Goal: Task Accomplishment & Management: Complete application form

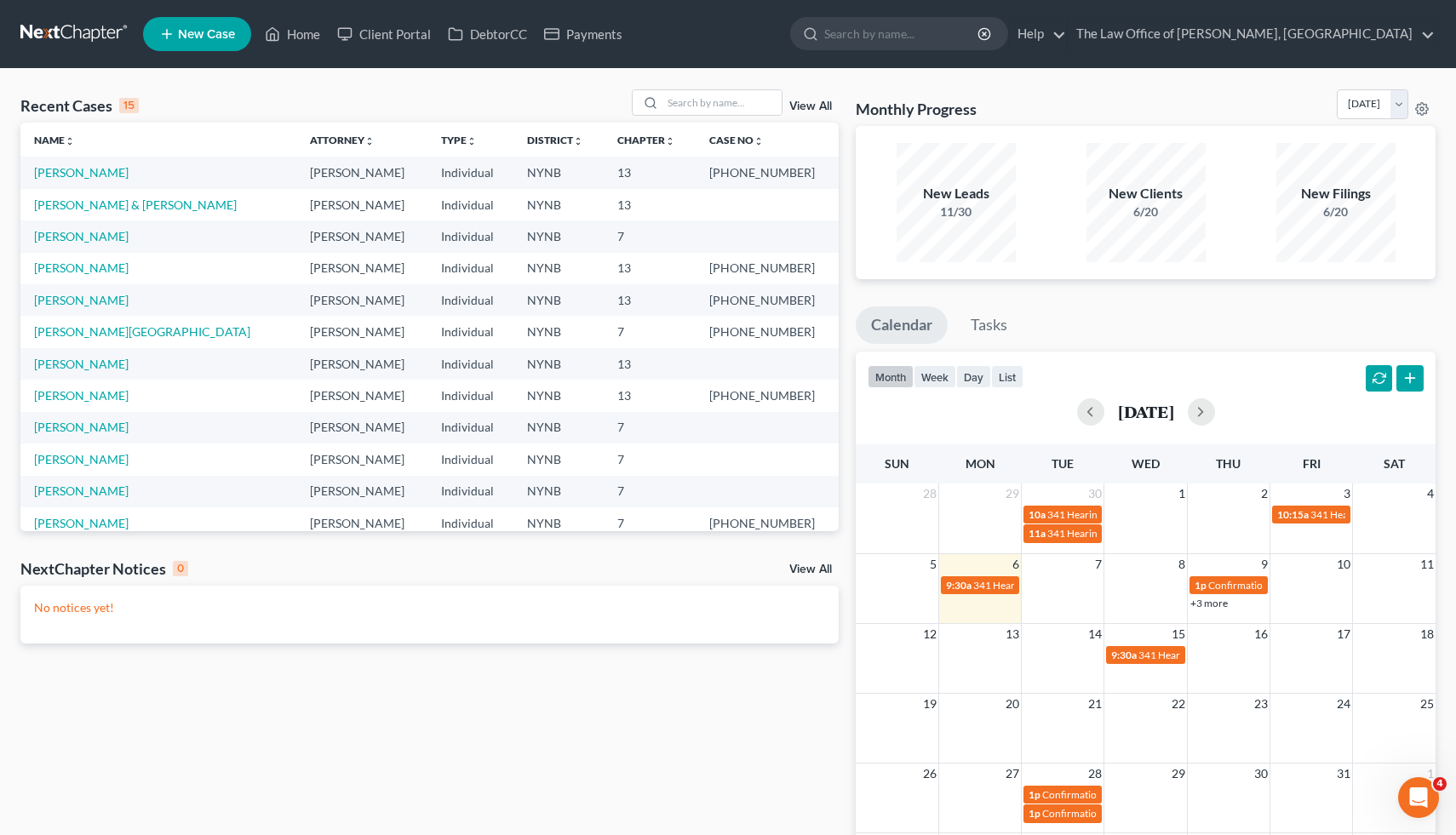
click at [220, 13] on ul "New Case Home Client Portal DebtorCC Payments - No Result - See all results Or …" at bounding box center [789, 34] width 1293 height 44
click at [219, 43] on link "New Case" at bounding box center [197, 34] width 108 height 34
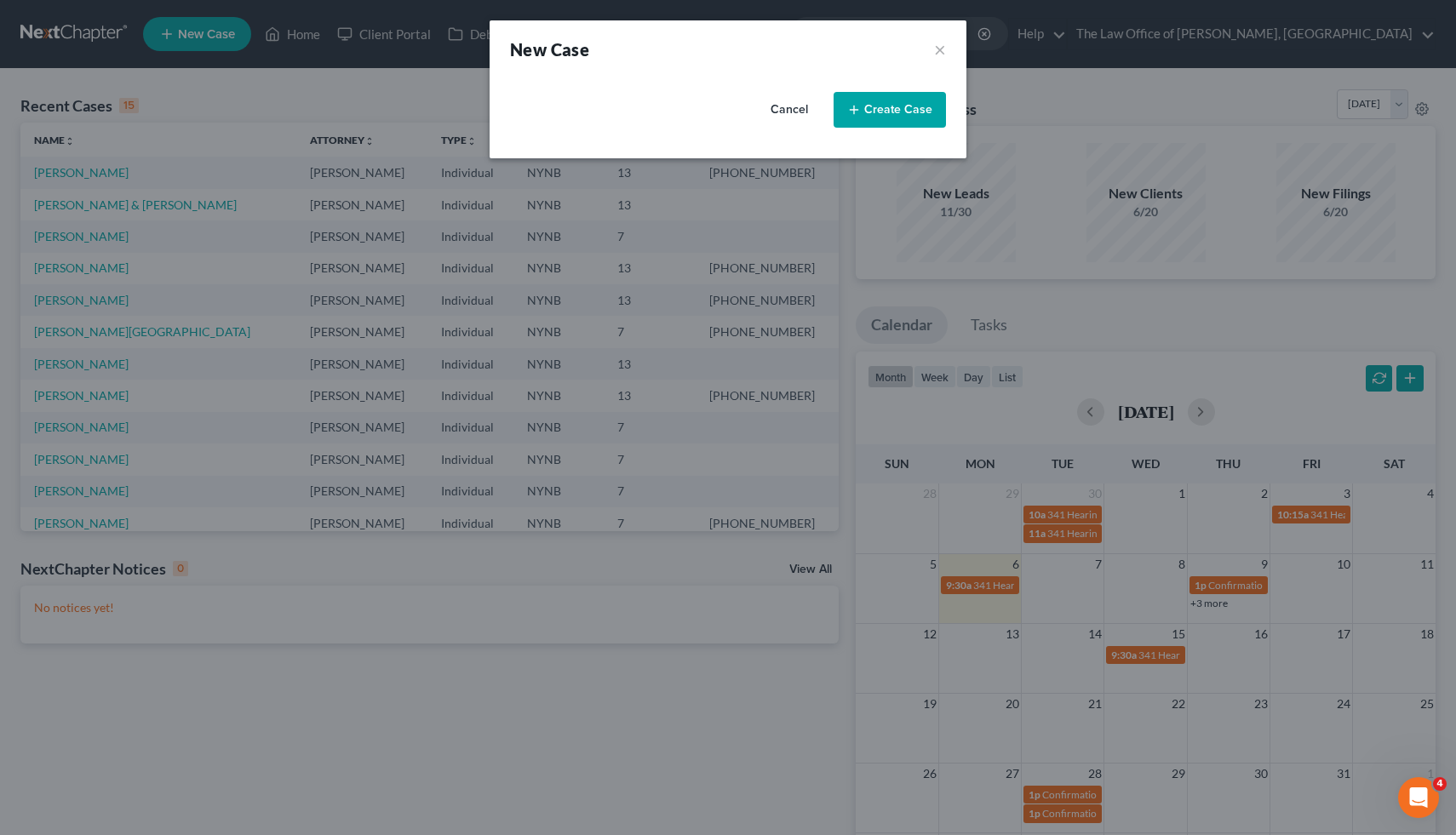
select select "54"
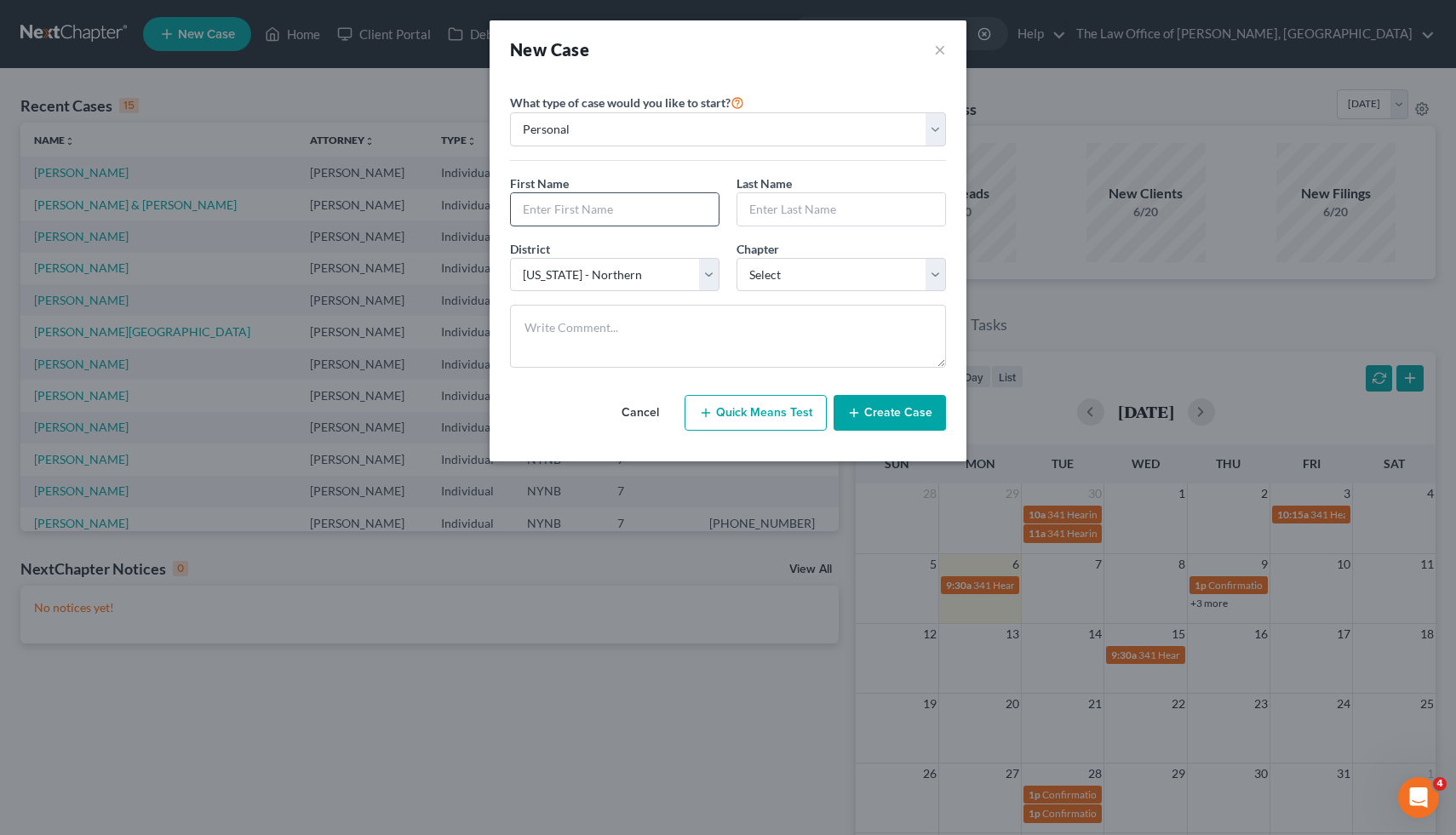
click at [651, 212] on input "text" at bounding box center [615, 209] width 208 height 32
type input "Heath"
type input "[PERSON_NAME]"
click at [797, 276] on select "Select 7 11 12 13" at bounding box center [842, 275] width 210 height 34
select select "0"
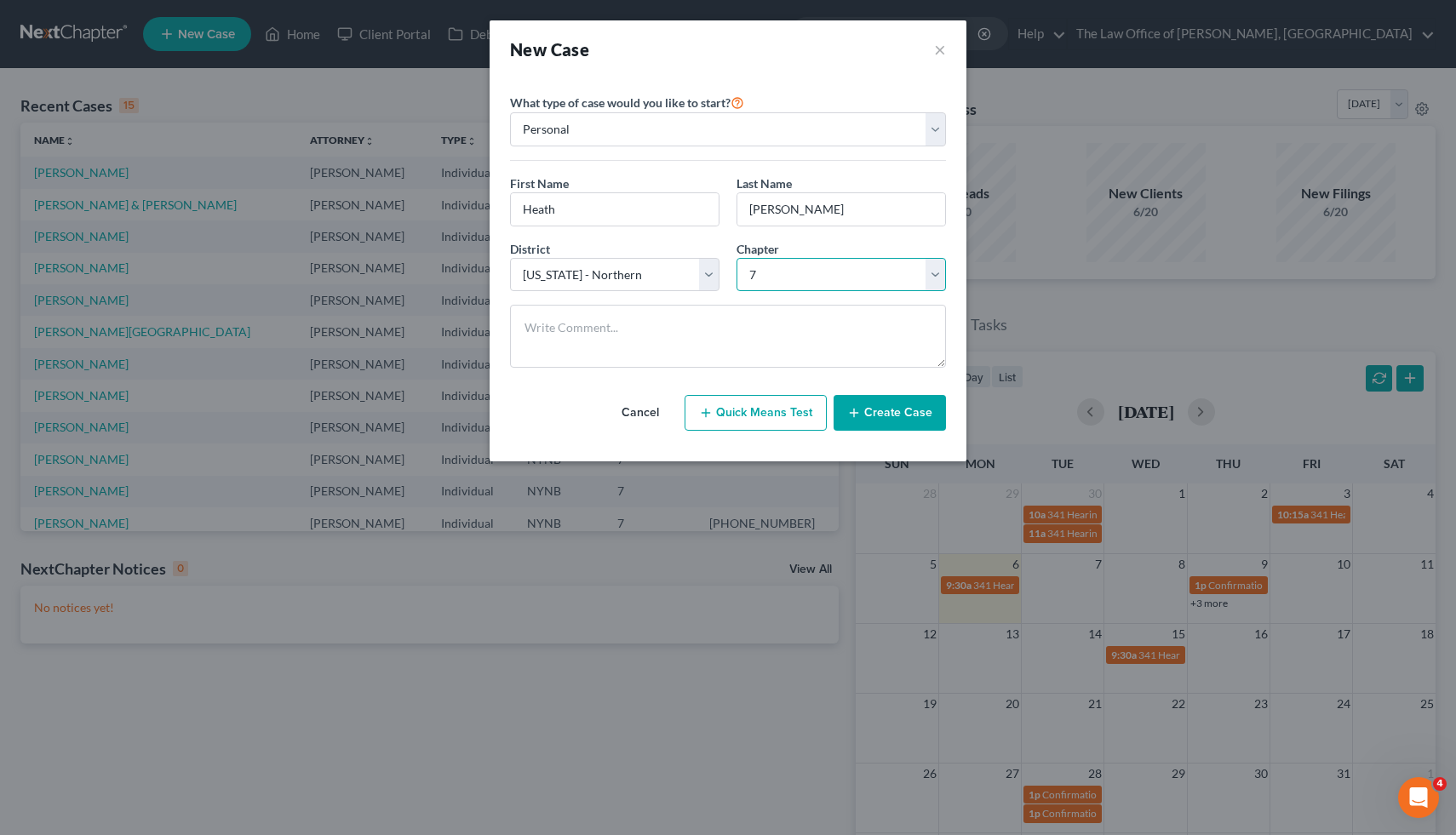
click at [737, 258] on select "Select 7 11 12 13" at bounding box center [842, 275] width 210 height 34
click at [897, 414] on button "Create Case" at bounding box center [890, 413] width 113 height 35
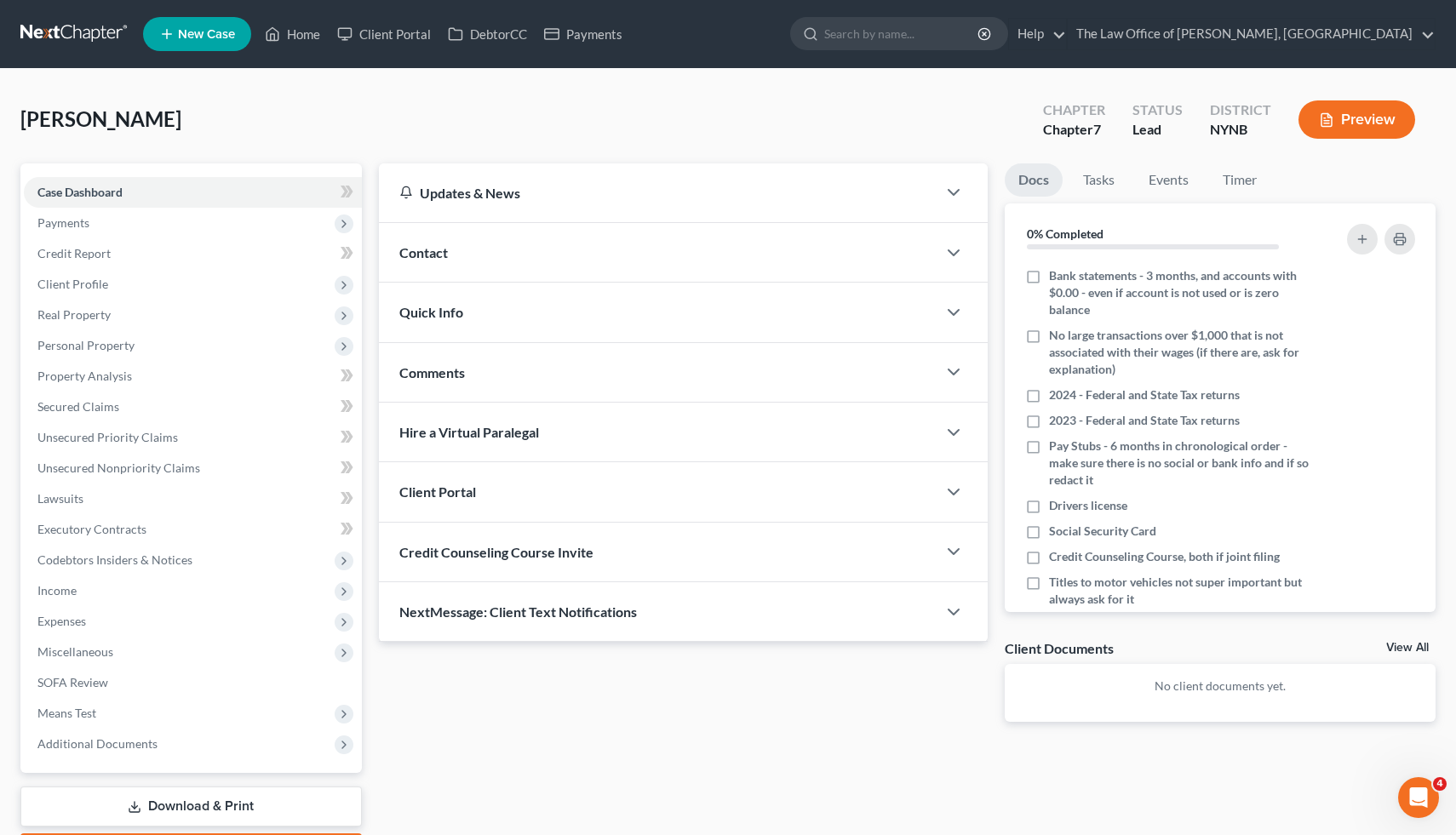
click at [665, 259] on div "Contact" at bounding box center [658, 252] width 558 height 59
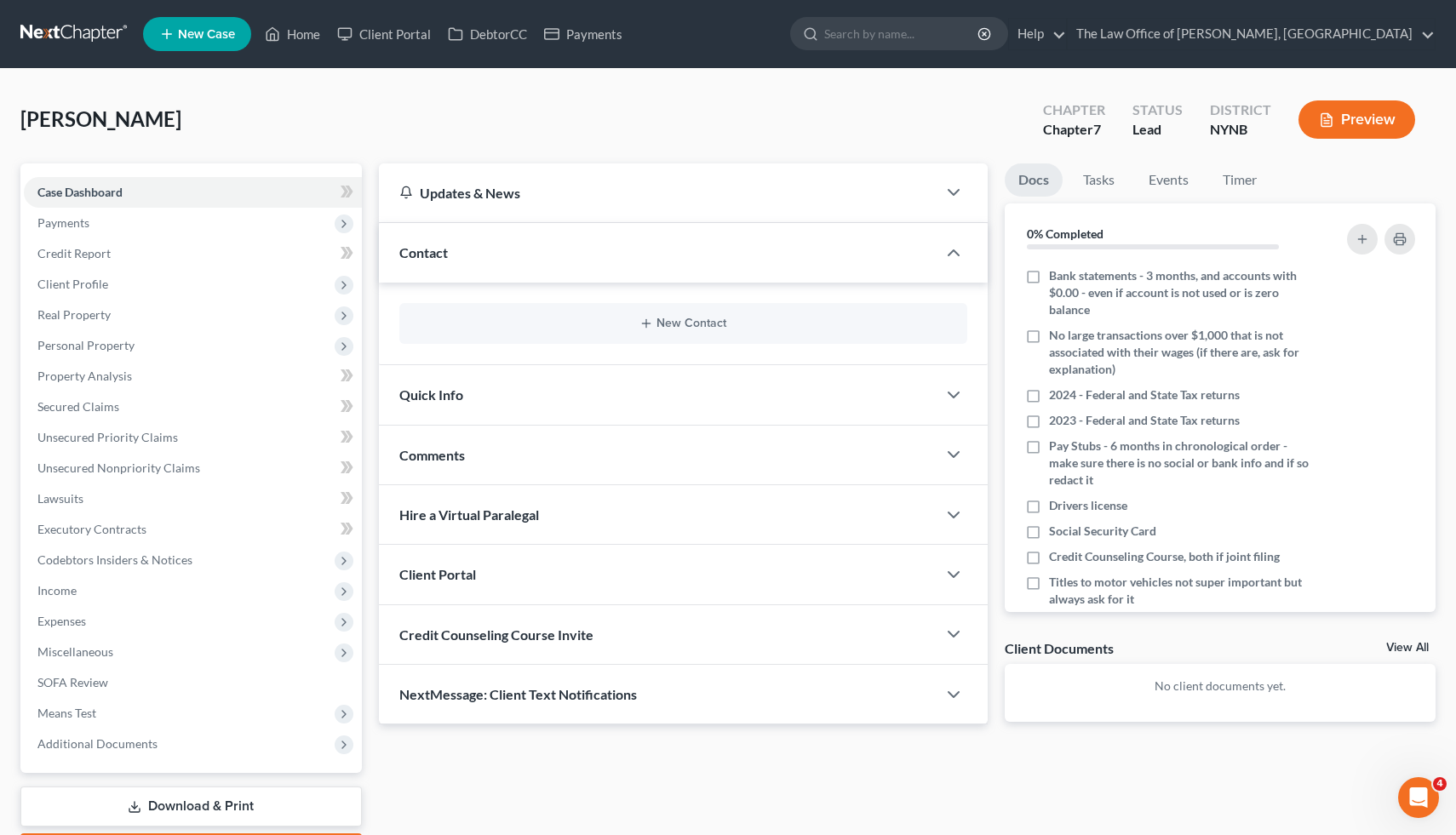
click at [696, 308] on div "New Contact" at bounding box center [684, 324] width 569 height 41
click at [696, 311] on div "New Contact" at bounding box center [684, 324] width 569 height 41
click at [696, 317] on button "New Contact" at bounding box center [684, 323] width 542 height 13
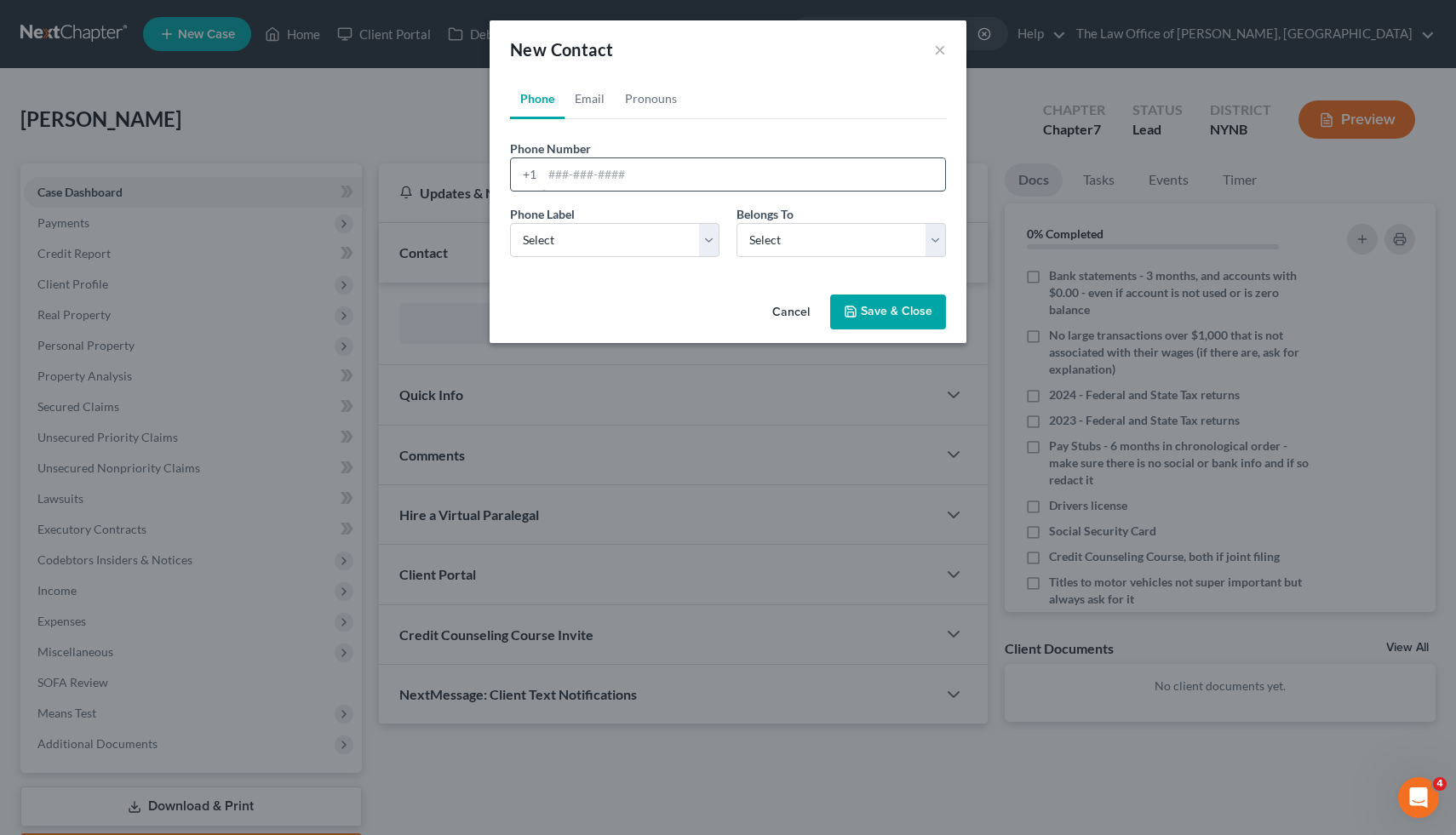
click at [638, 174] on input "tel" at bounding box center [744, 174] width 403 height 32
paste input "[PHONE_NUMBER]"
type input "[PHONE_NUMBER]"
click at [621, 235] on select "Select Mobile Home Work Other" at bounding box center [615, 240] width 210 height 34
select select "0"
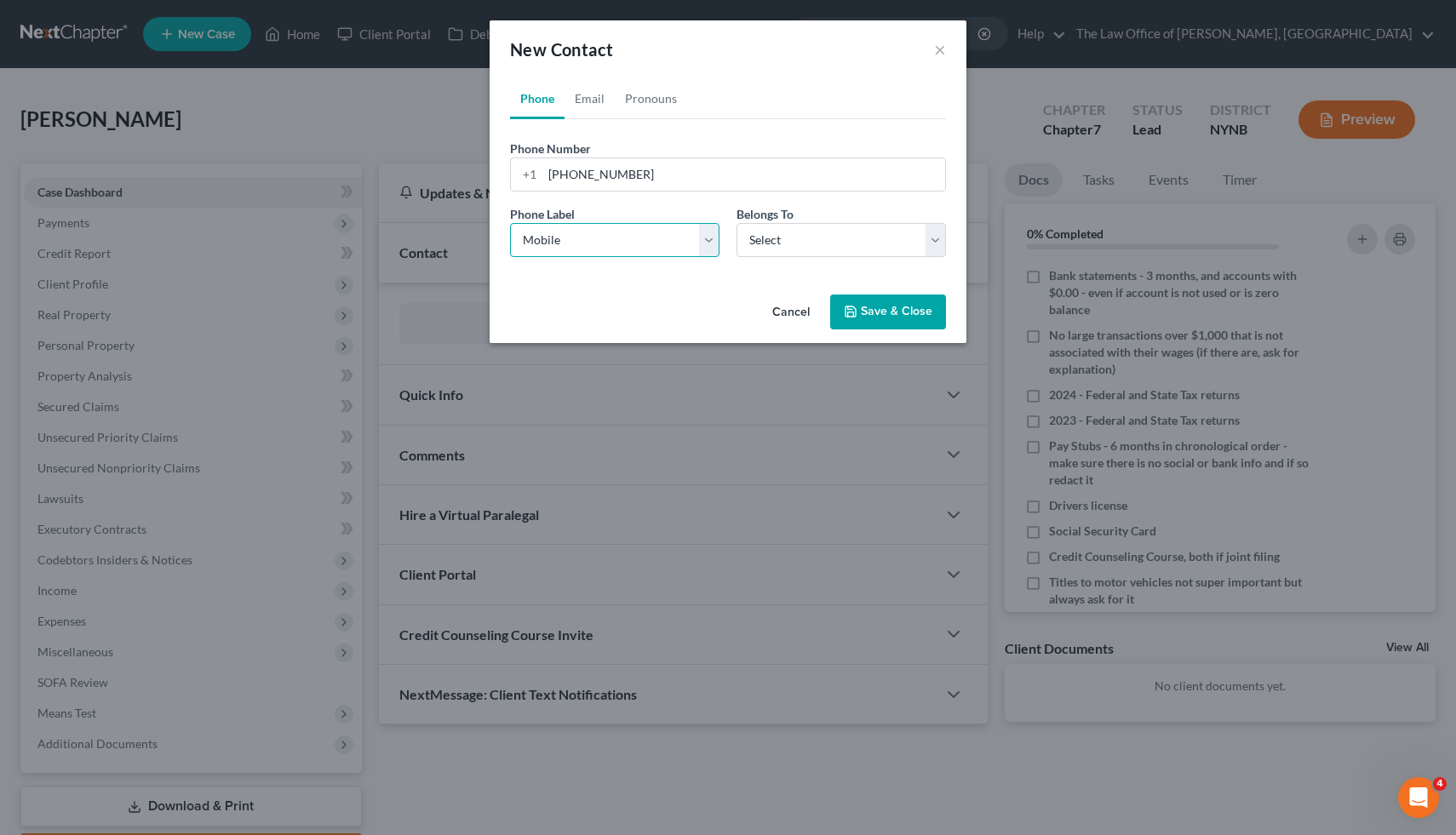
click at [510, 223] on select "Select Mobile Home Work Other" at bounding box center [615, 240] width 210 height 34
click at [803, 248] on select "Select Client Other" at bounding box center [842, 240] width 210 height 34
select select "0"
click at [737, 223] on select "Select Client Other" at bounding box center [842, 240] width 210 height 34
select select "0"
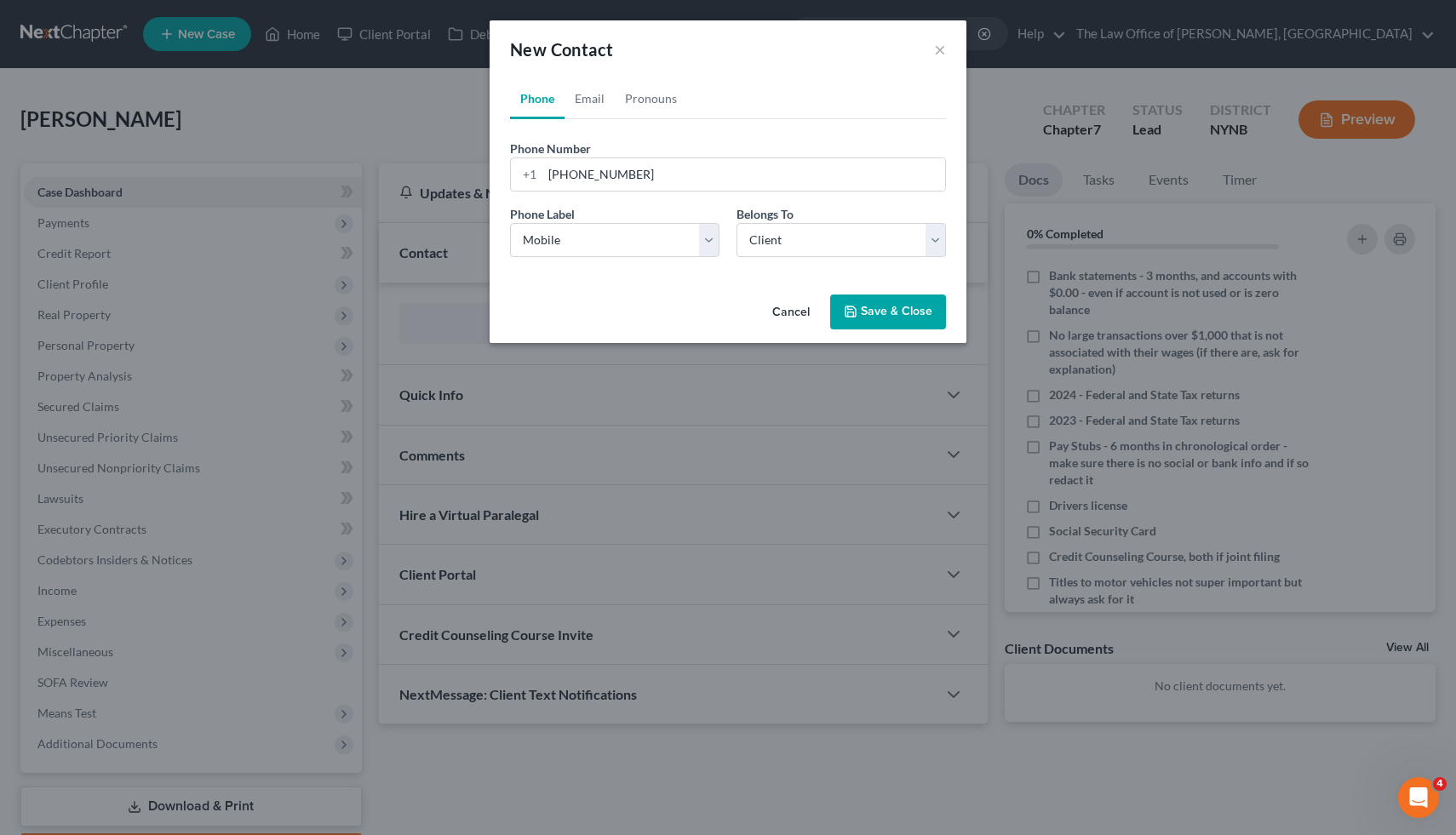
click at [573, 119] on div "Phone Number * [PHONE_NUMBER] Ext. Phone Label * Select Mobile Home Work Other …" at bounding box center [728, 194] width 436 height 152
click at [578, 101] on link "Email" at bounding box center [590, 98] width 51 height 41
click at [666, 169] on input "email" at bounding box center [744, 174] width 403 height 32
paste input "[EMAIL_ADDRESS][DOMAIN_NAME]"
type input "[EMAIL_ADDRESS][DOMAIN_NAME]"
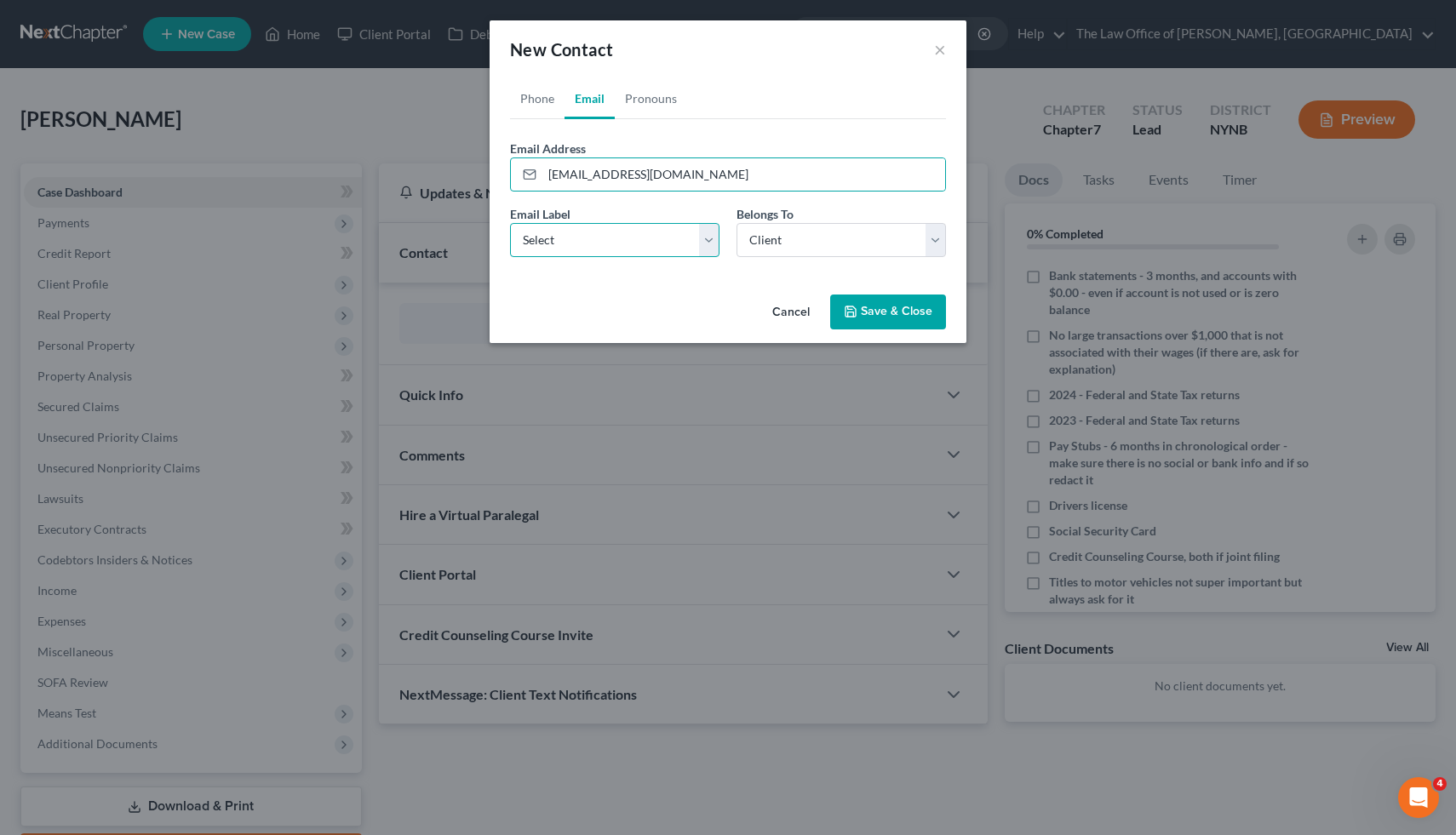
click at [646, 243] on select "Select Home Work Other" at bounding box center [615, 240] width 210 height 34
select select "0"
click at [510, 223] on select "Select Home Work Other" at bounding box center [615, 240] width 210 height 34
click at [883, 299] on button "Save & Close" at bounding box center [888, 312] width 115 height 35
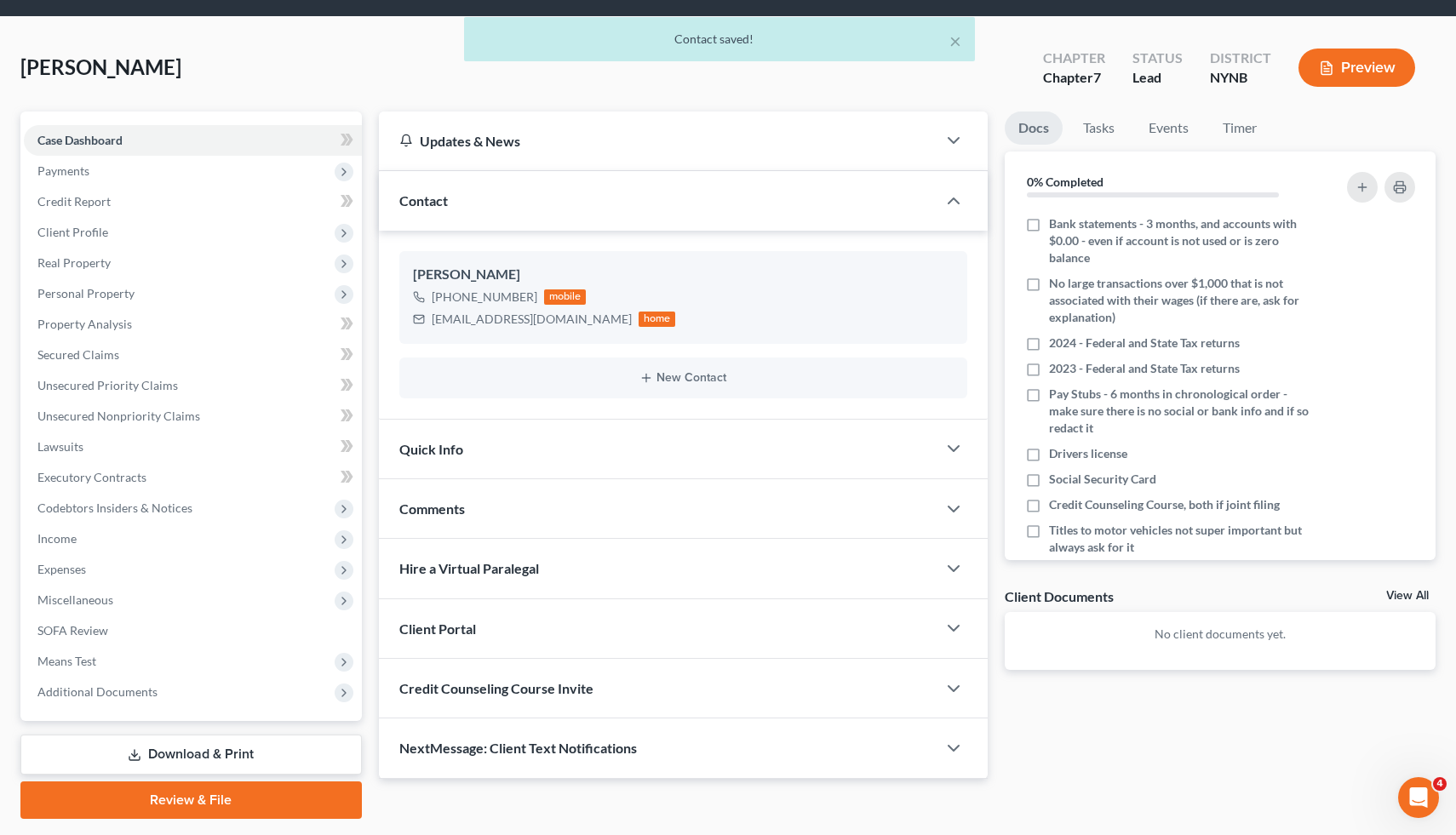
scroll to position [98, 0]
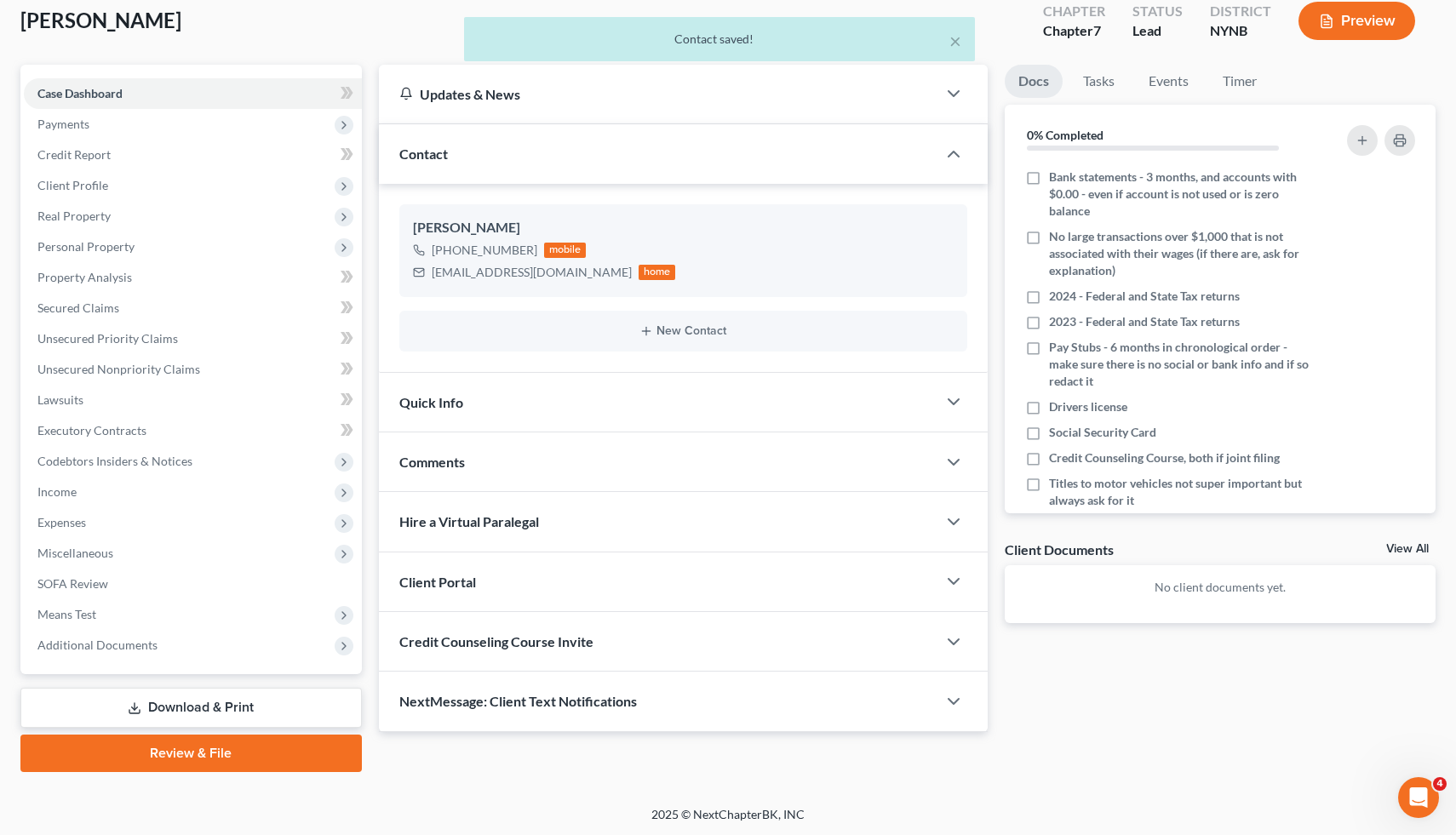
click at [506, 625] on div "Credit Counseling Course Invite" at bounding box center [658, 642] width 558 height 59
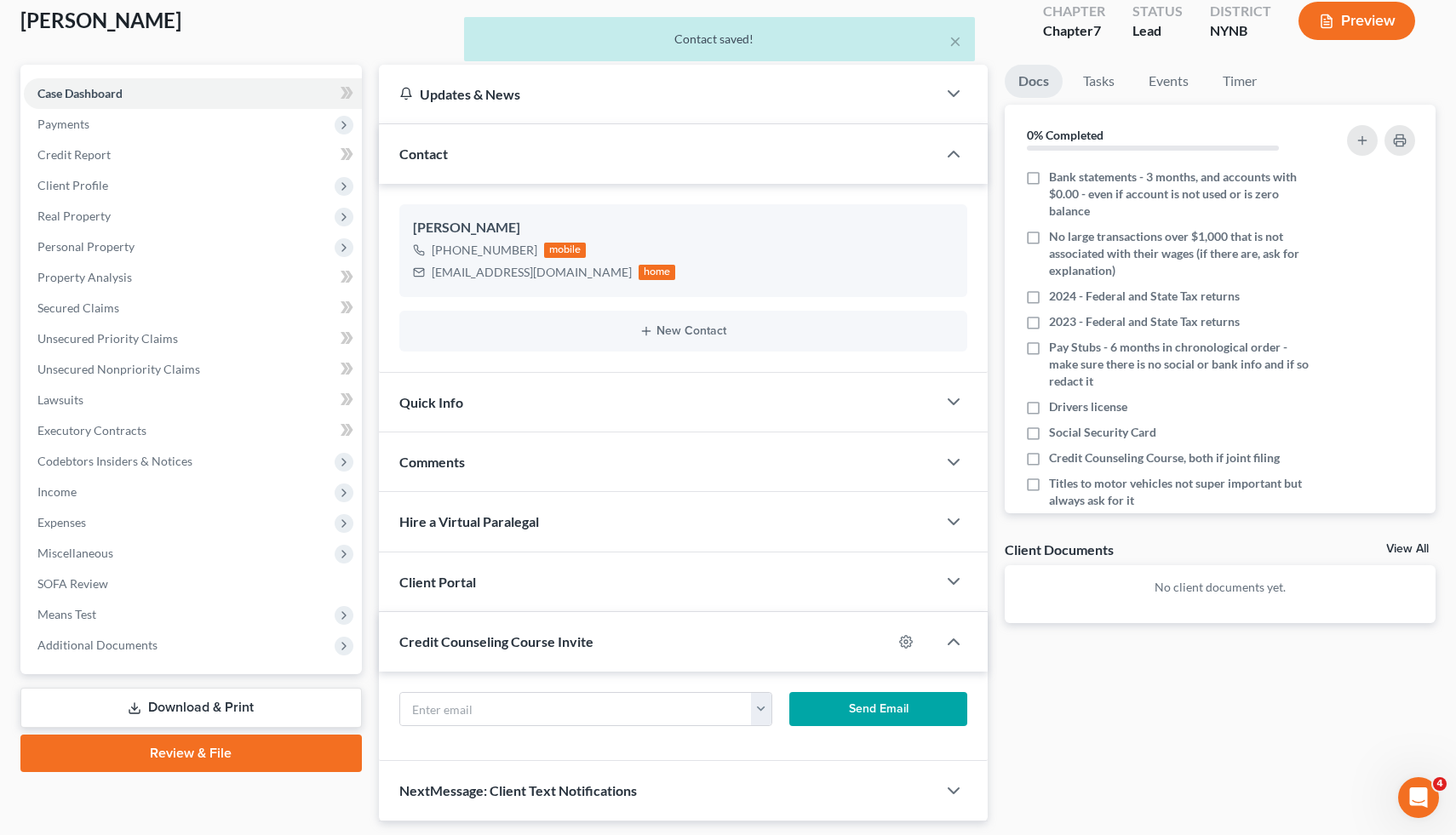
click at [501, 600] on div "Client Portal" at bounding box center [658, 582] width 558 height 59
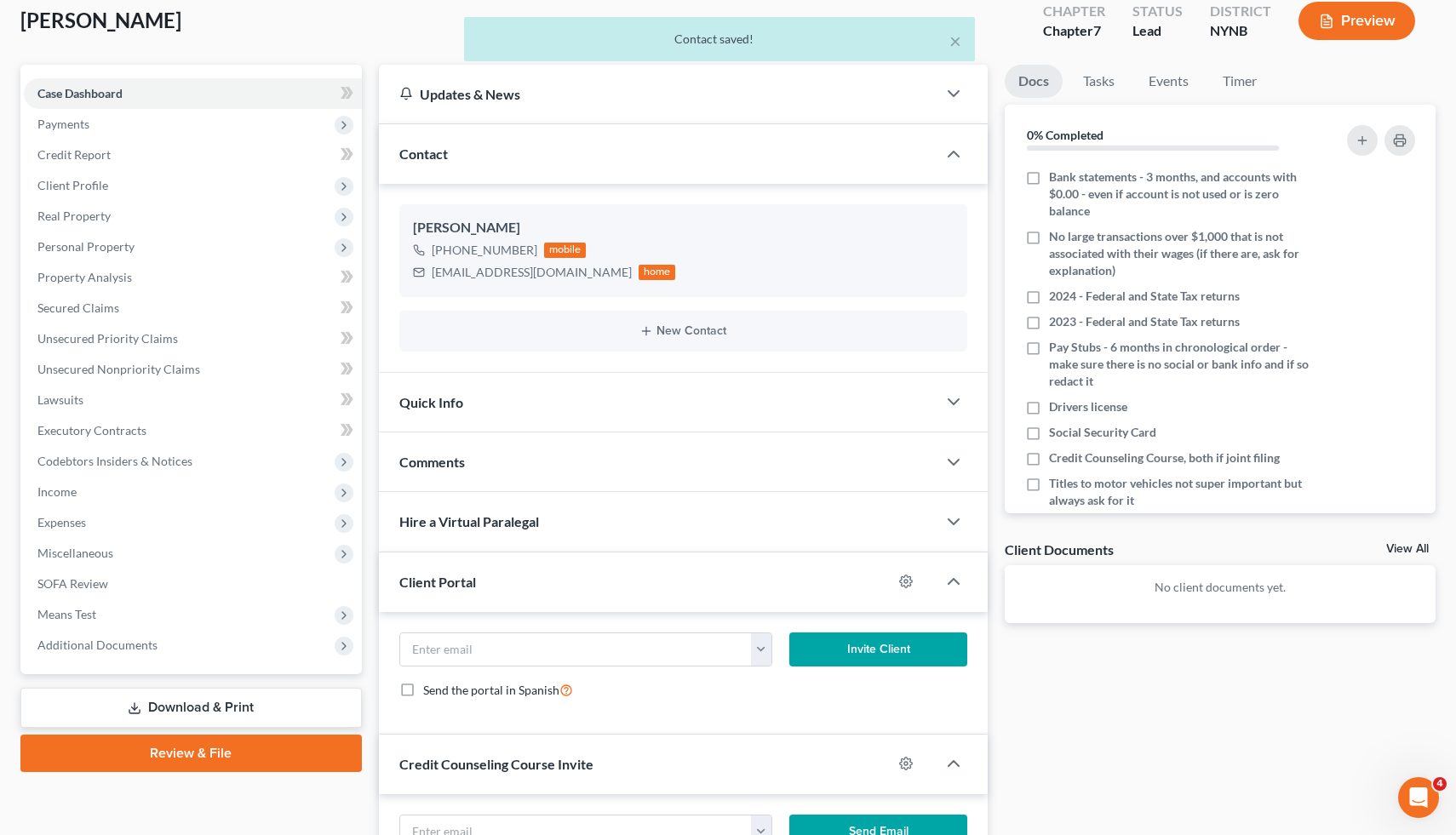
click at [506, 673] on form "[EMAIL_ADDRESS][DOMAIN_NAME] Invite Client Send the portal in Spanish" at bounding box center [684, 673] width 586 height 81
click at [505, 650] on input "email" at bounding box center [576, 650] width 352 height 32
paste input "[EMAIL_ADDRESS][DOMAIN_NAME]"
type input "[EMAIL_ADDRESS][DOMAIN_NAME]"
click button "Invite Client" at bounding box center [878, 650] width 178 height 34
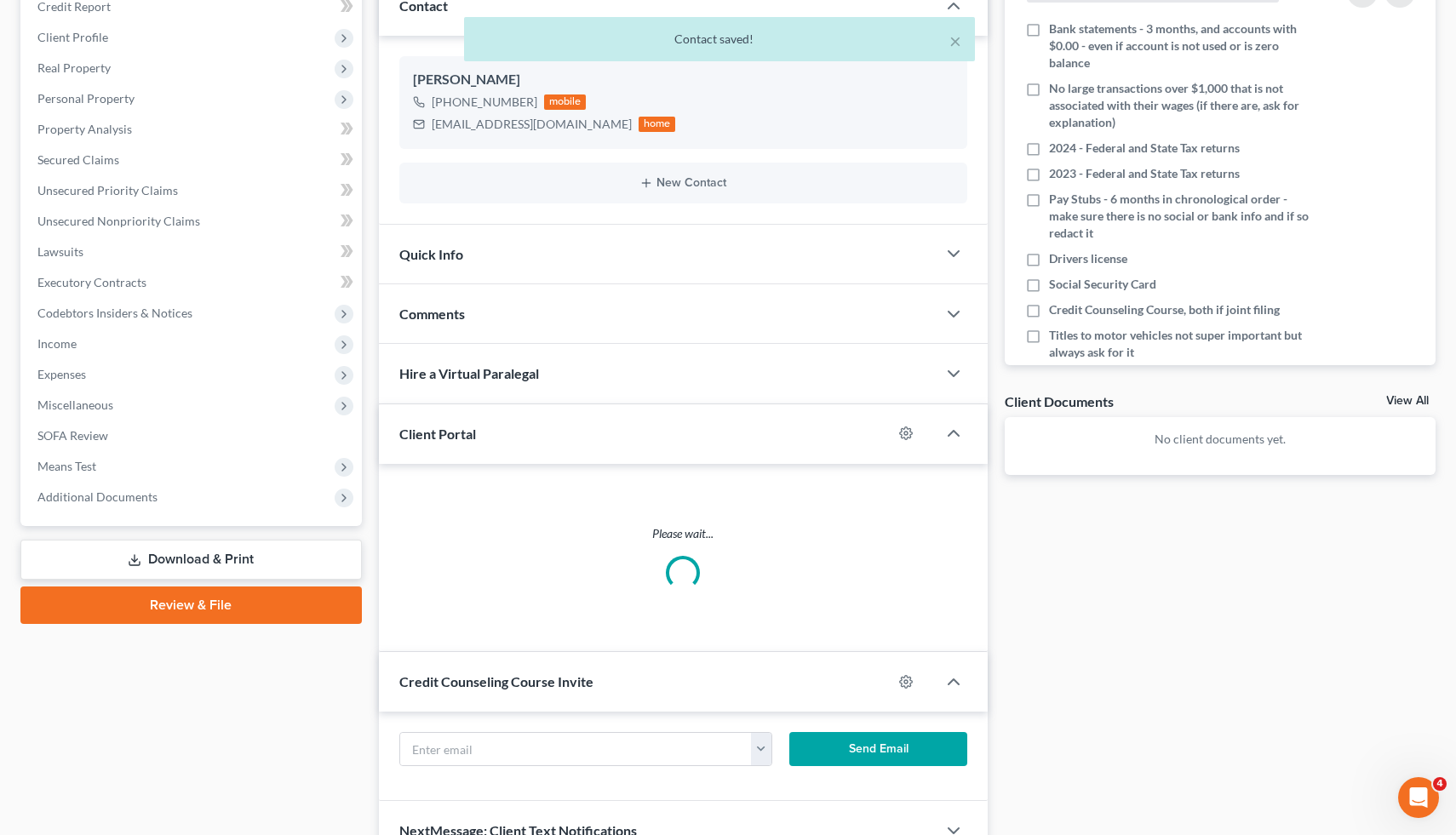
scroll to position [255, 0]
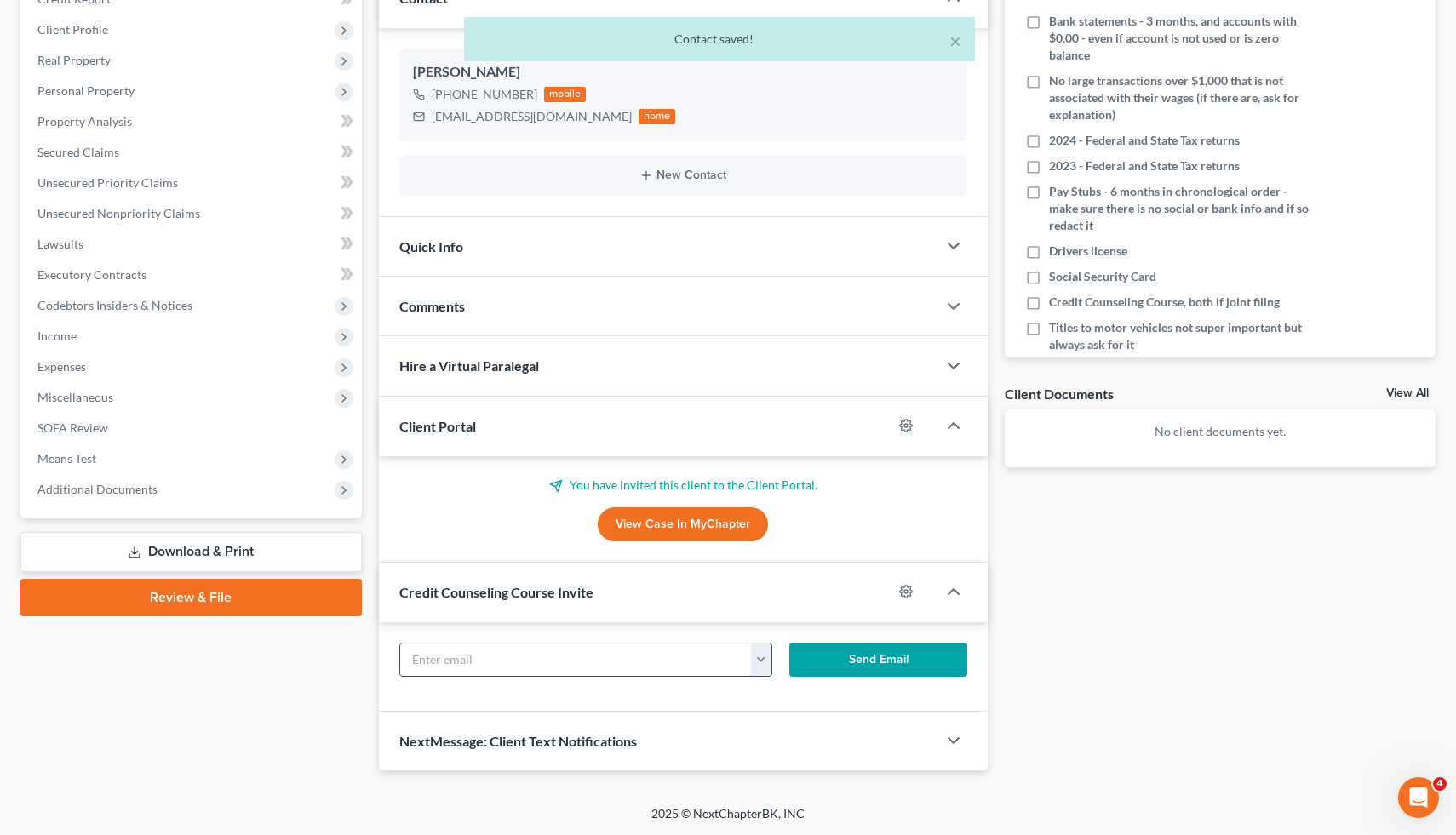
click at [506, 650] on input "text" at bounding box center [576, 659] width 352 height 32
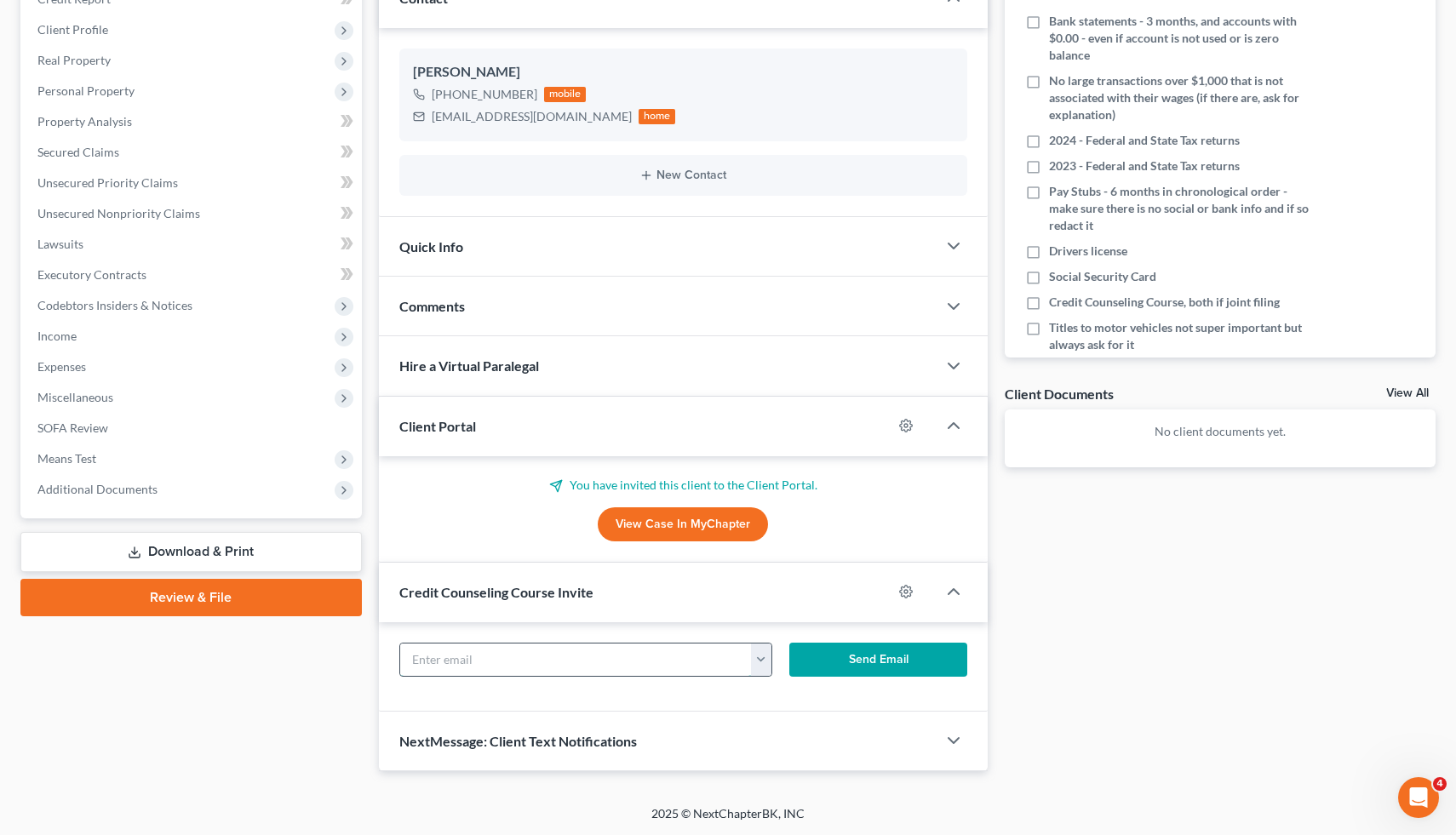
paste input "[EMAIL_ADDRESS][DOMAIN_NAME]"
type input "[EMAIL_ADDRESS][DOMAIN_NAME]"
click button "Send Email" at bounding box center [878, 659] width 178 height 34
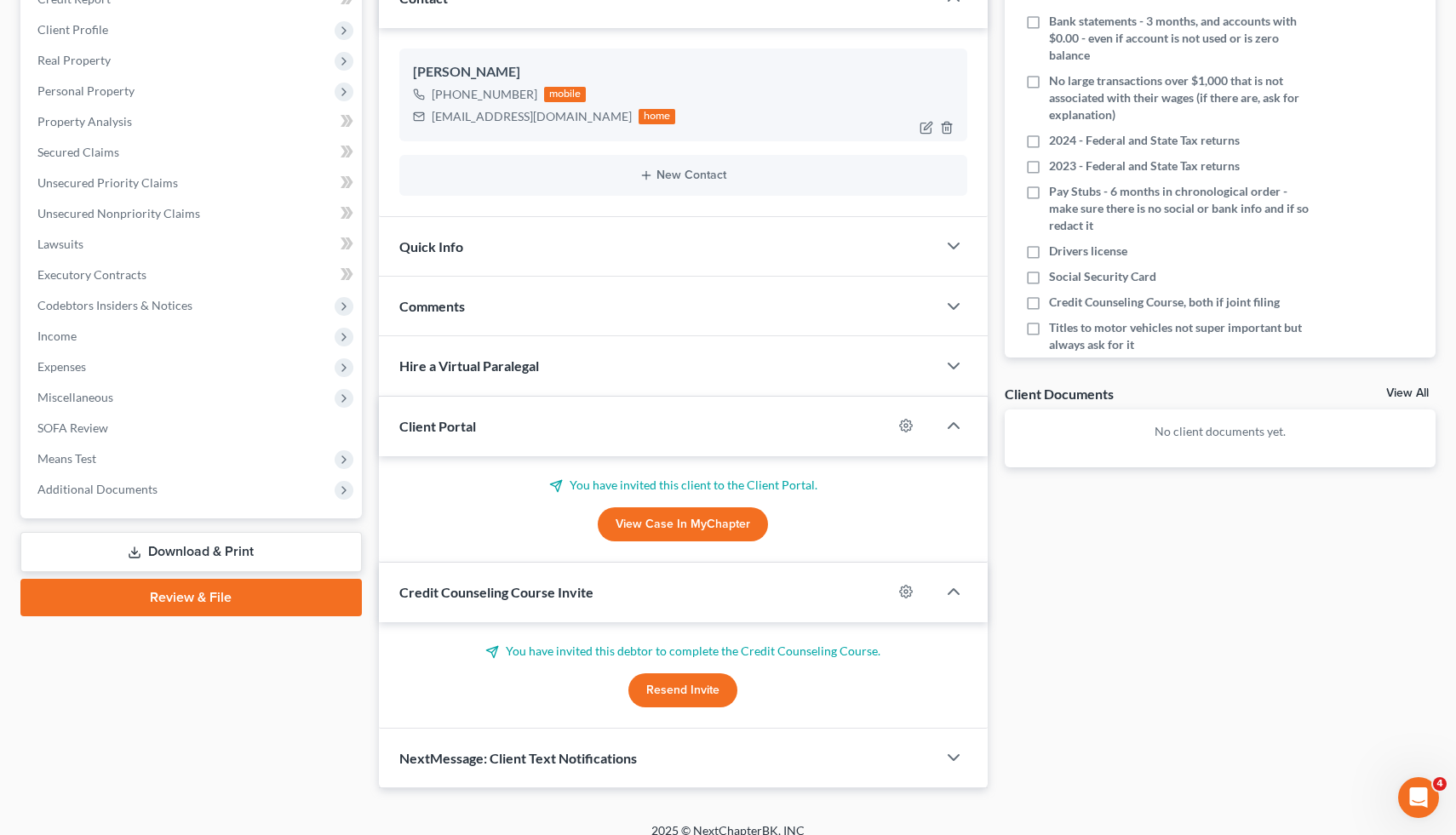
click at [518, 102] on div "[PHONE_NUMBER] mobile" at bounding box center [544, 94] width 263 height 22
click at [518, 91] on div "[PHONE_NUMBER]" at bounding box center [484, 94] width 106 height 17
drag, startPoint x: 518, startPoint y: 91, endPoint x: 447, endPoint y: 91, distance: 71.0
click at [447, 91] on div "[PHONE_NUMBER]" at bounding box center [484, 94] width 106 height 17
copy div "[PHONE_NUMBER]"
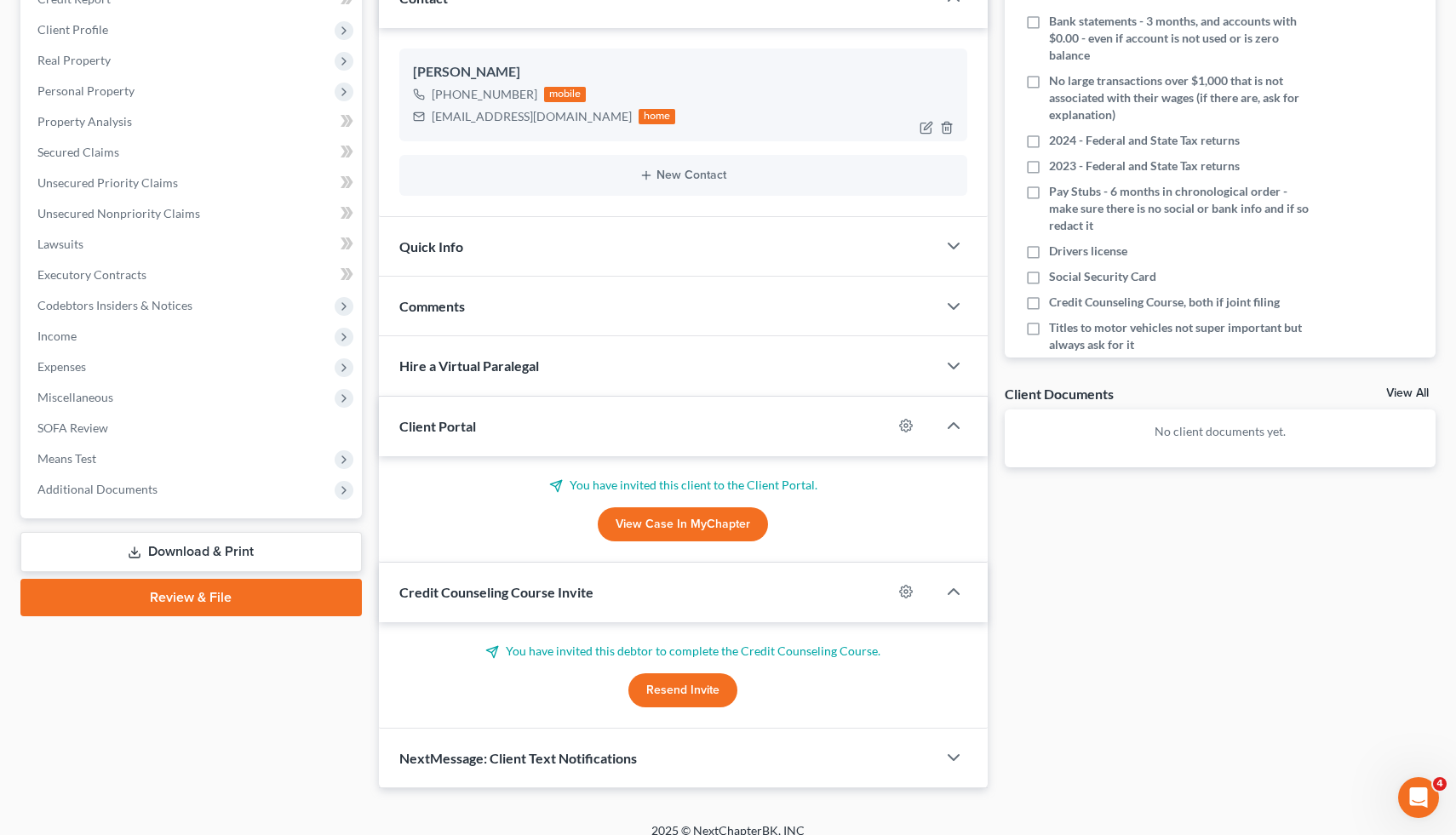
click at [421, 75] on div "[PERSON_NAME]" at bounding box center [684, 72] width 542 height 20
drag, startPoint x: 421, startPoint y: 75, endPoint x: 622, endPoint y: 115, distance: 204.9
click at [622, 115] on div "[PERSON_NAME] [PHONE_NUMBER] mobile [EMAIL_ADDRESS][DOMAIN_NAME] home" at bounding box center [684, 95] width 569 height 92
copy div "[PERSON_NAME] [PHONE_NUMBER] mobile [EMAIL_ADDRESS][DOMAIN_NAME] home New Conta…"
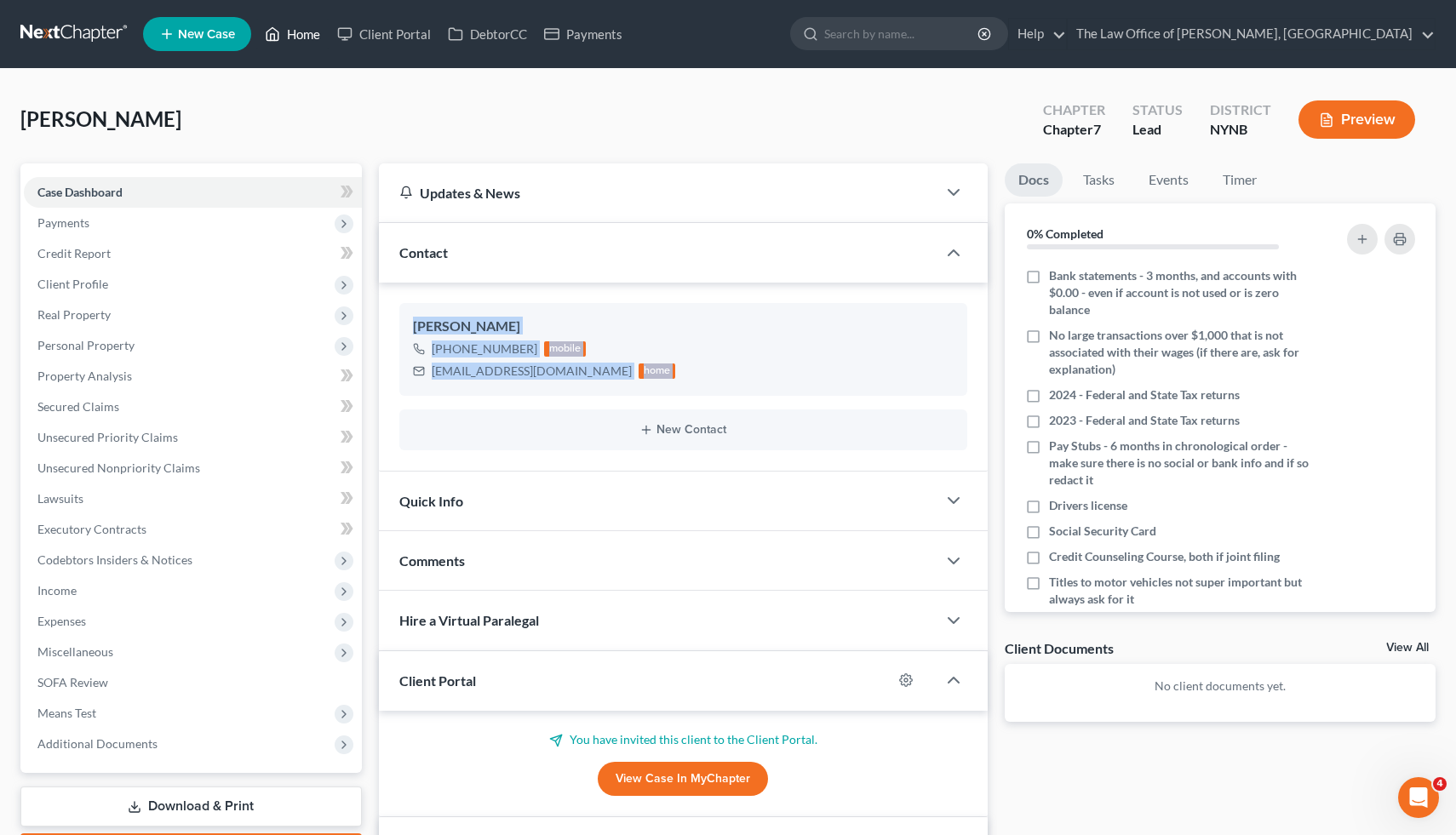
click at [280, 36] on icon at bounding box center [273, 35] width 12 height 12
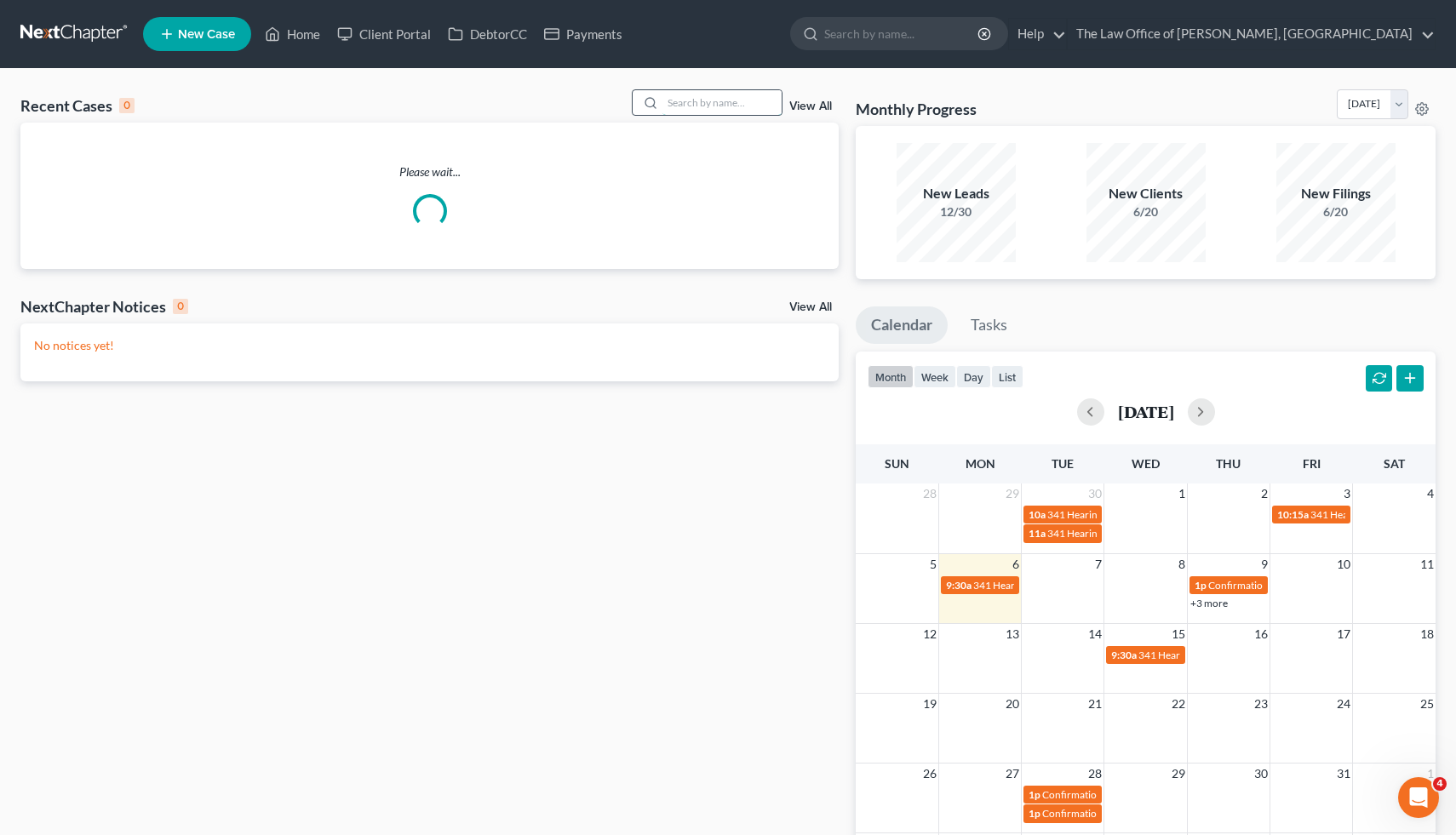
click at [724, 98] on input "search" at bounding box center [722, 103] width 119 height 25
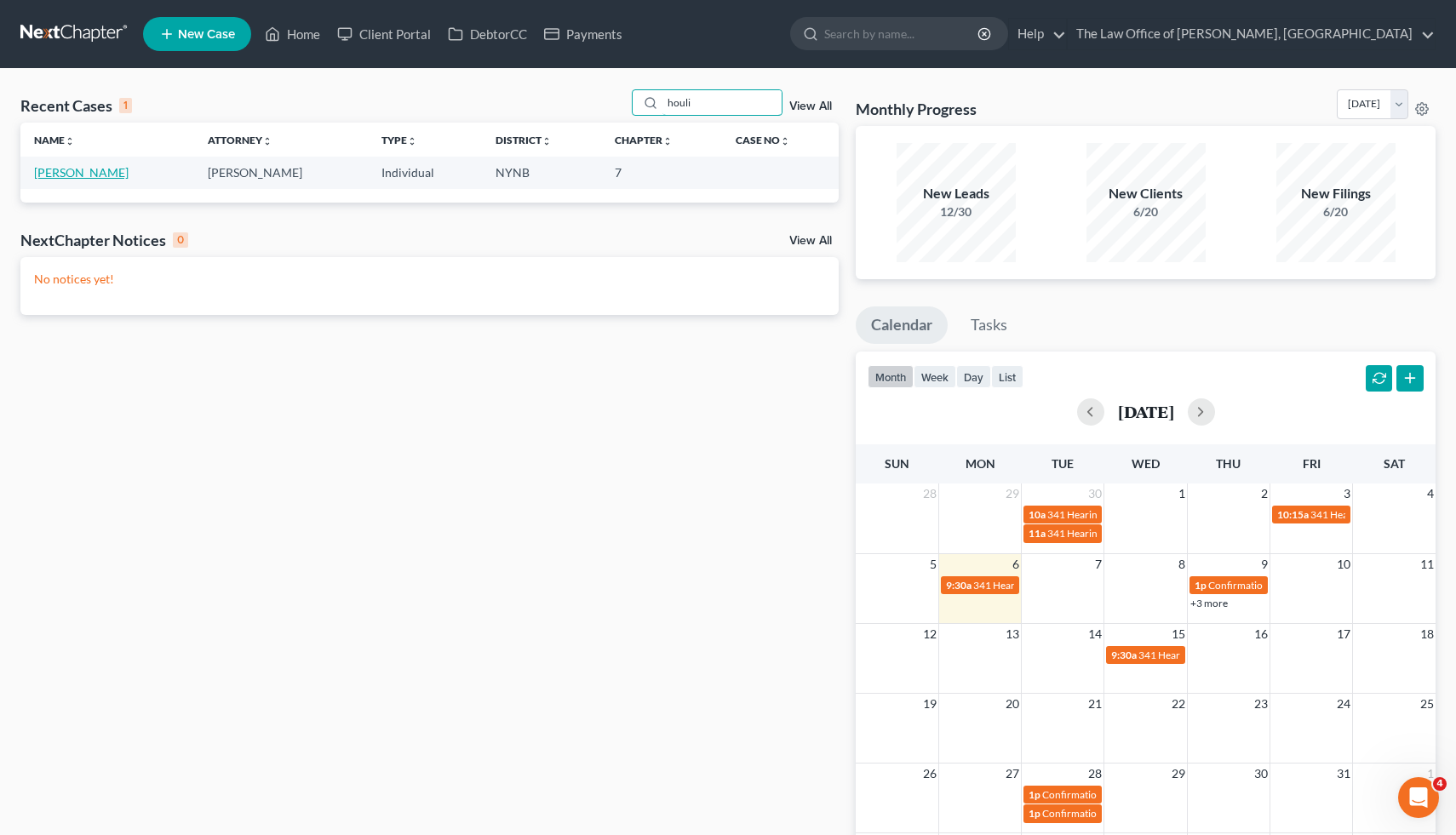
type input "houli"
click at [87, 169] on link "[PERSON_NAME]" at bounding box center [81, 172] width 94 height 14
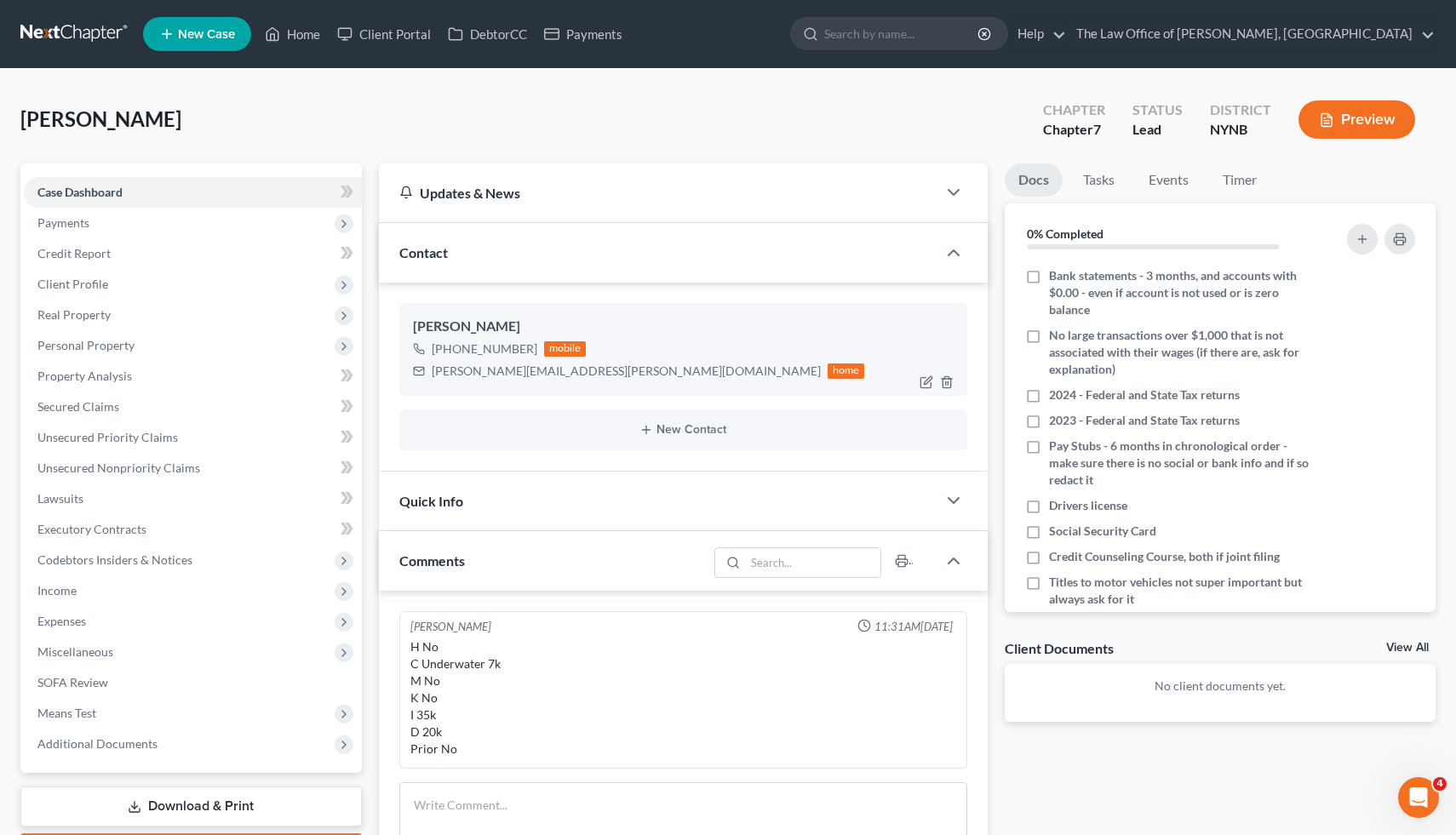
click at [526, 349] on div "[PHONE_NUMBER]" at bounding box center [484, 349] width 106 height 17
drag, startPoint x: 526, startPoint y: 349, endPoint x: 449, endPoint y: 351, distance: 77.0
click at [449, 351] on div "[PHONE_NUMBER]" at bounding box center [484, 349] width 106 height 17
copy div "[PHONE_NUMBER]"
click at [427, 331] on div "[PERSON_NAME]" at bounding box center [684, 327] width 542 height 20
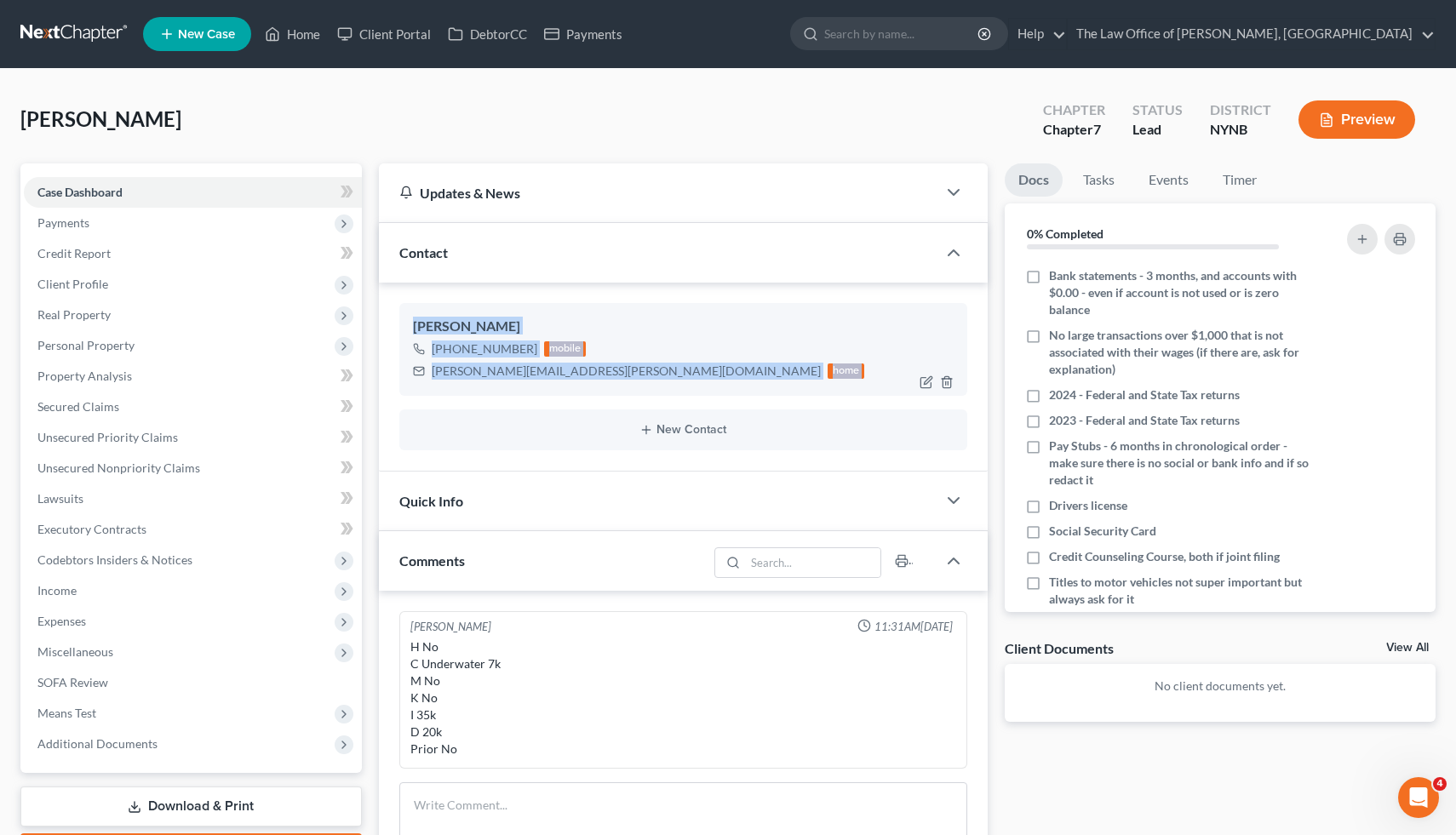
drag, startPoint x: 427, startPoint y: 331, endPoint x: 692, endPoint y: 367, distance: 267.4
click at [692, 367] on div "[PERSON_NAME] [PHONE_NUMBER] mobile [PERSON_NAME][EMAIL_ADDRESS][PERSON_NAME][D…" at bounding box center [684, 350] width 569 height 92
copy div "[PERSON_NAME] [PHONE_NUMBER] mobile [PERSON_NAME][EMAIL_ADDRESS][PERSON_NAME][D…"
click at [283, 39] on link "Home" at bounding box center [293, 34] width 73 height 31
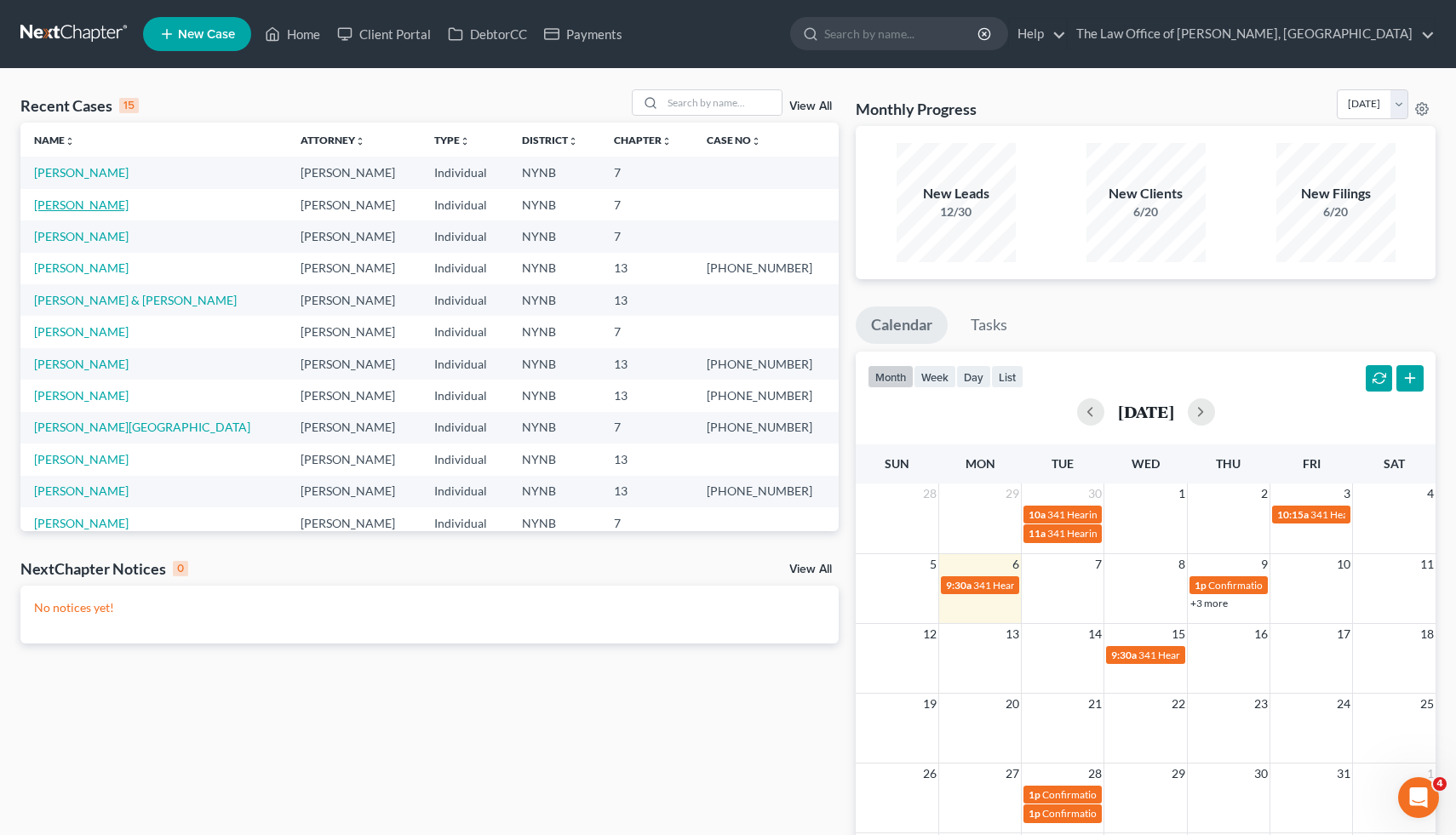
click at [81, 201] on link "[PERSON_NAME]" at bounding box center [81, 205] width 94 height 14
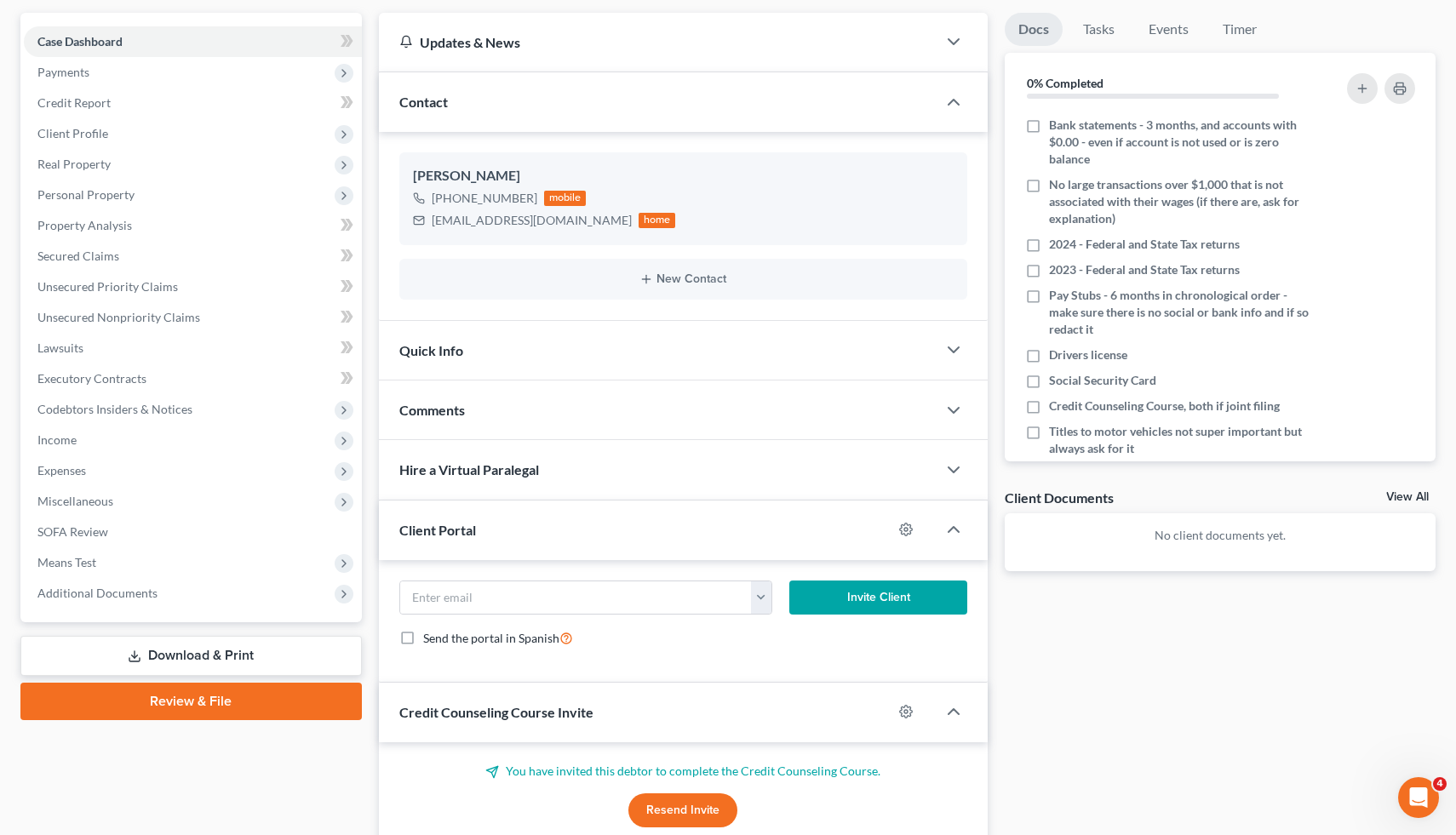
scroll to position [165, 0]
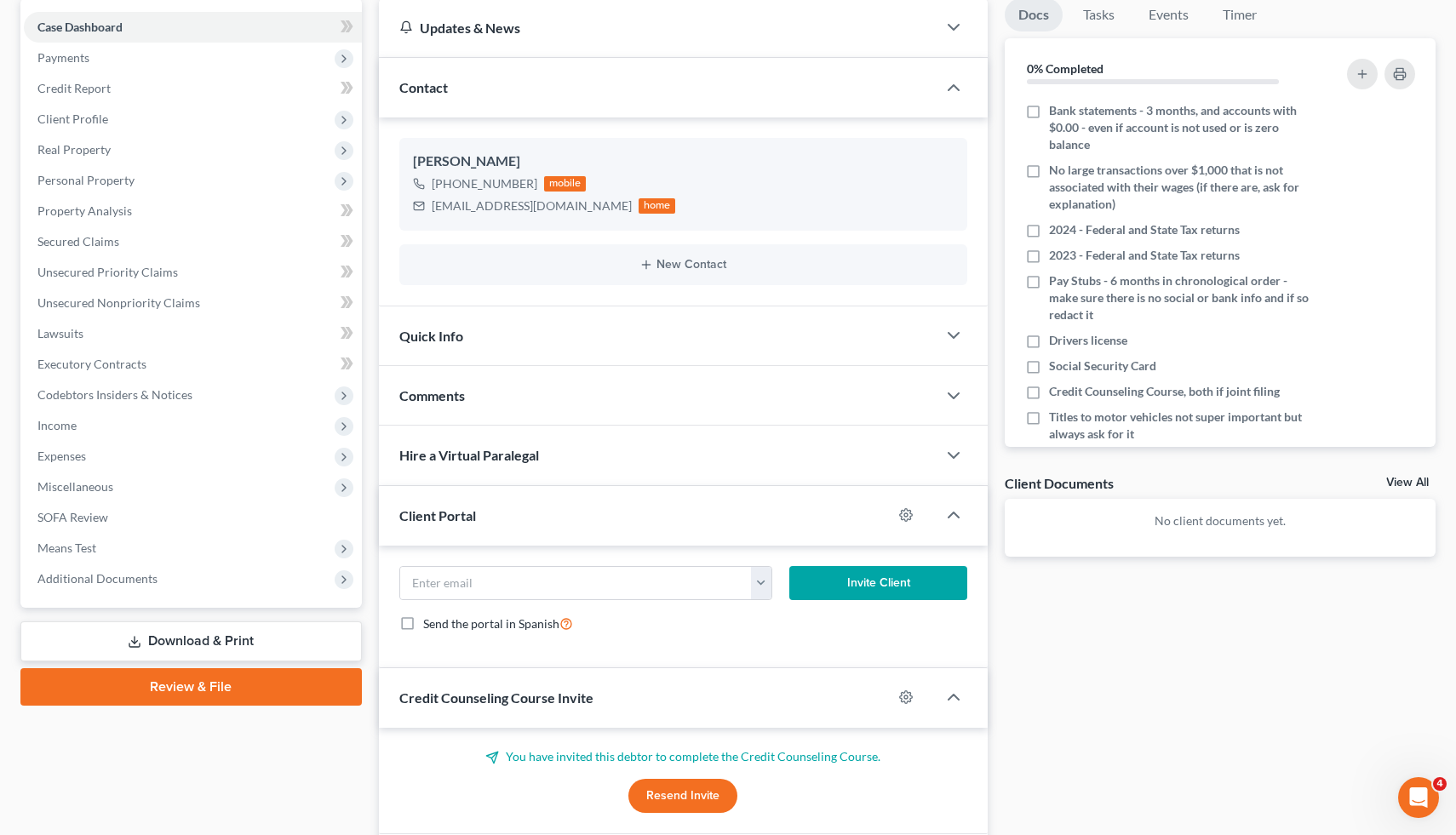
click at [457, 398] on span "Comments" at bounding box center [432, 396] width 66 height 16
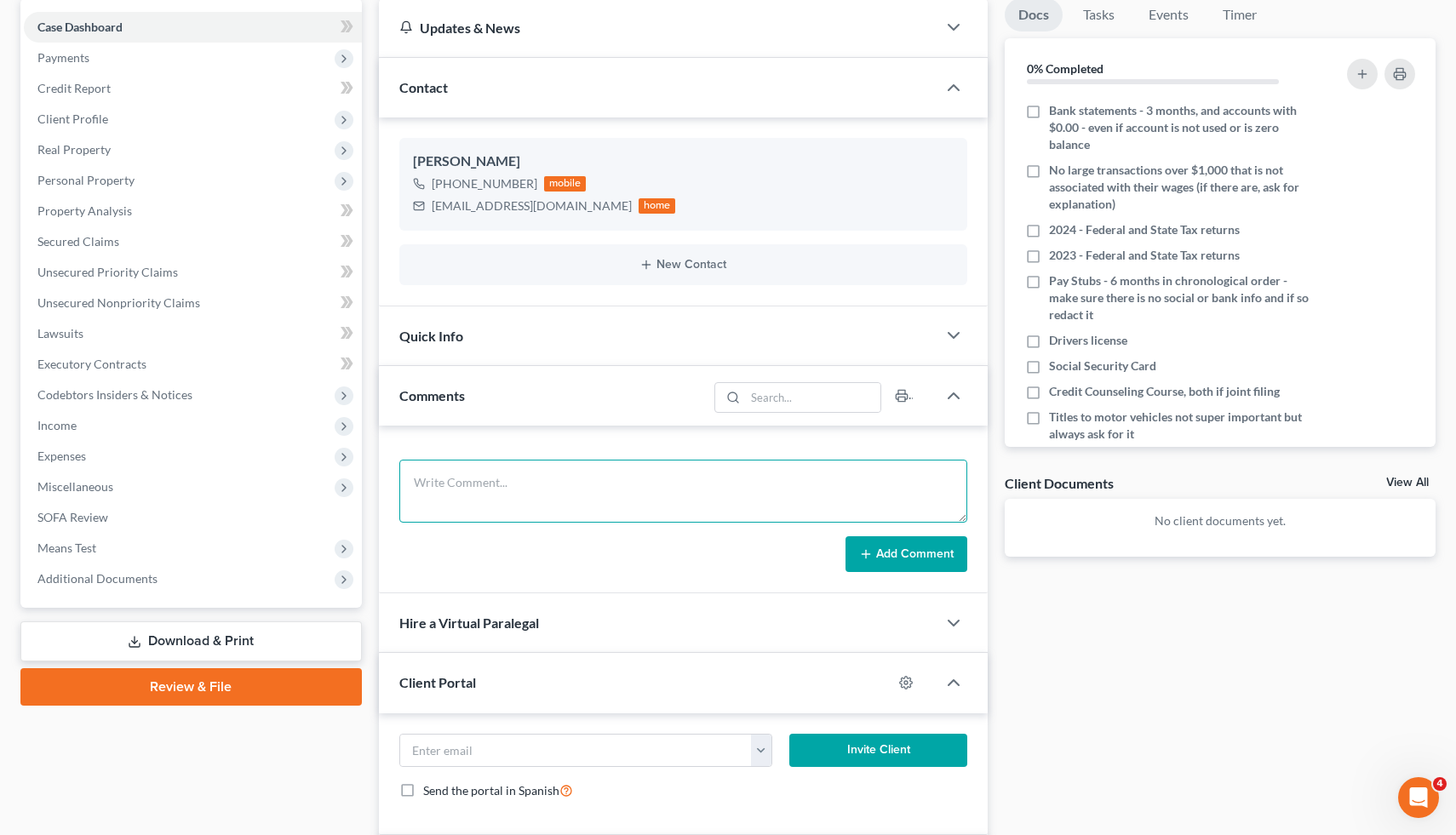
click at [528, 481] on textarea at bounding box center [684, 491] width 569 height 63
type textarea "H No C underwater 5-6k M Yes K 3 5 household I 45k each D 10k plus car Prior Un…"
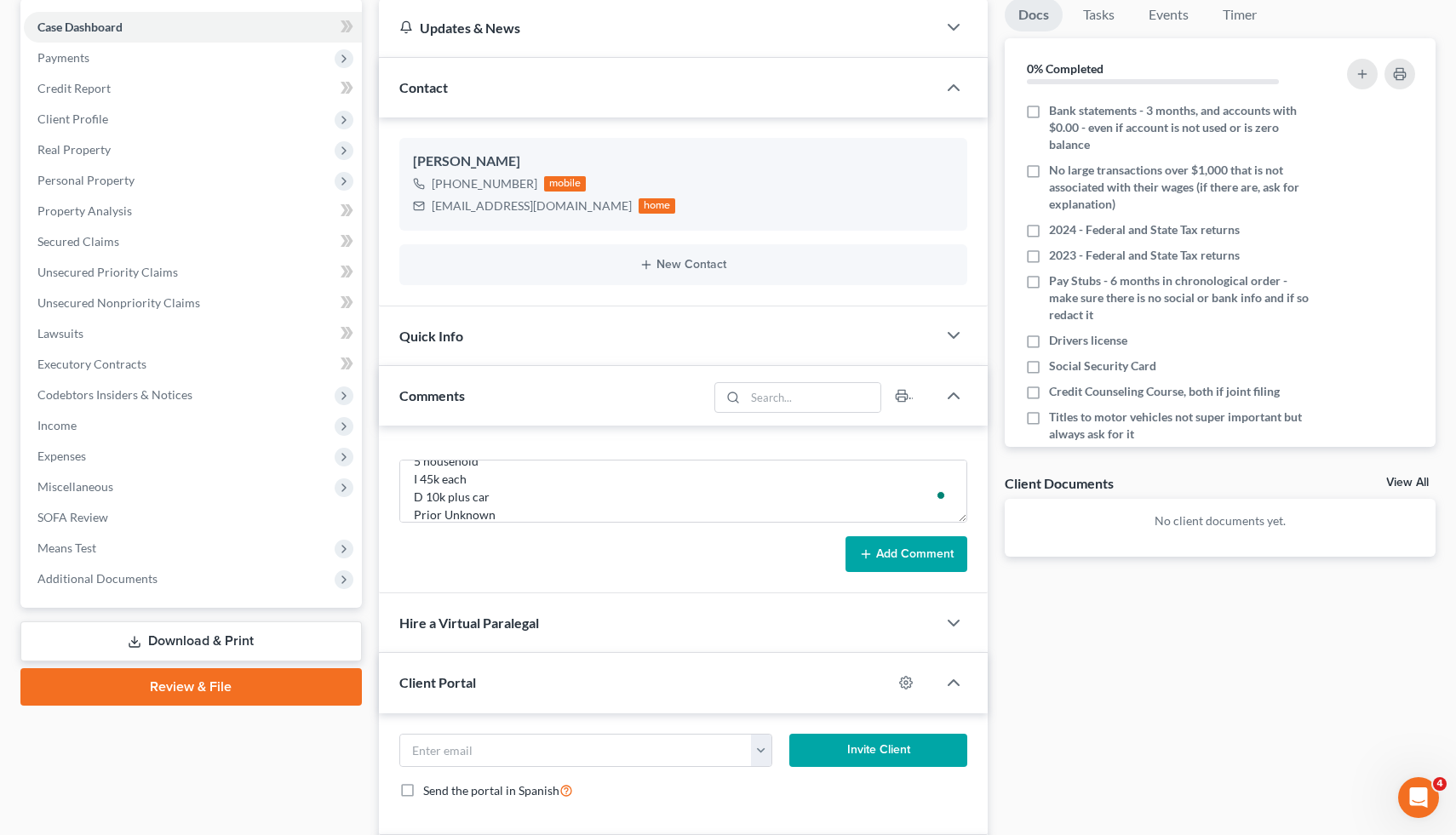
click at [909, 561] on button "Add Comment" at bounding box center [906, 554] width 122 height 35
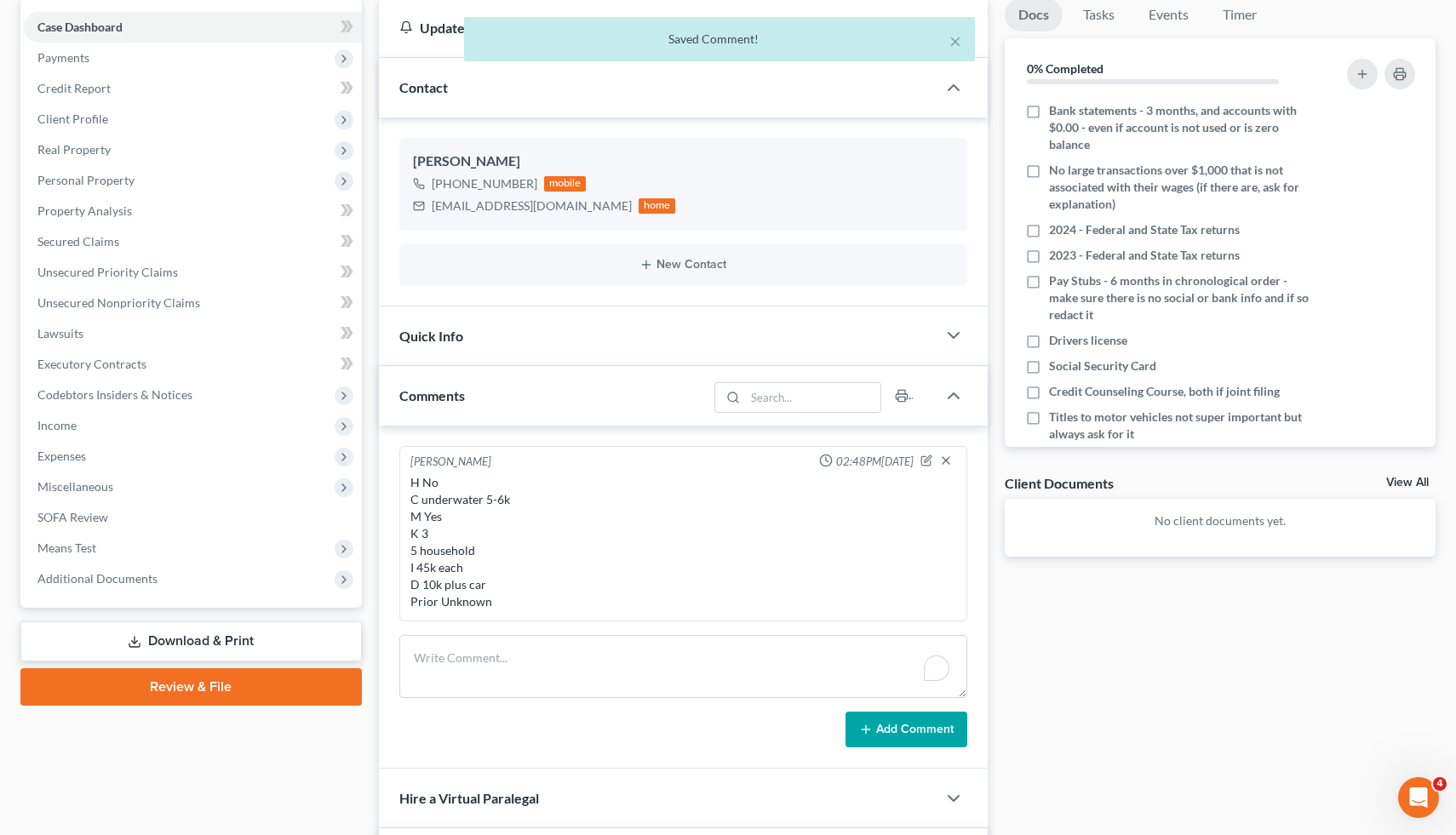
scroll to position [0, 0]
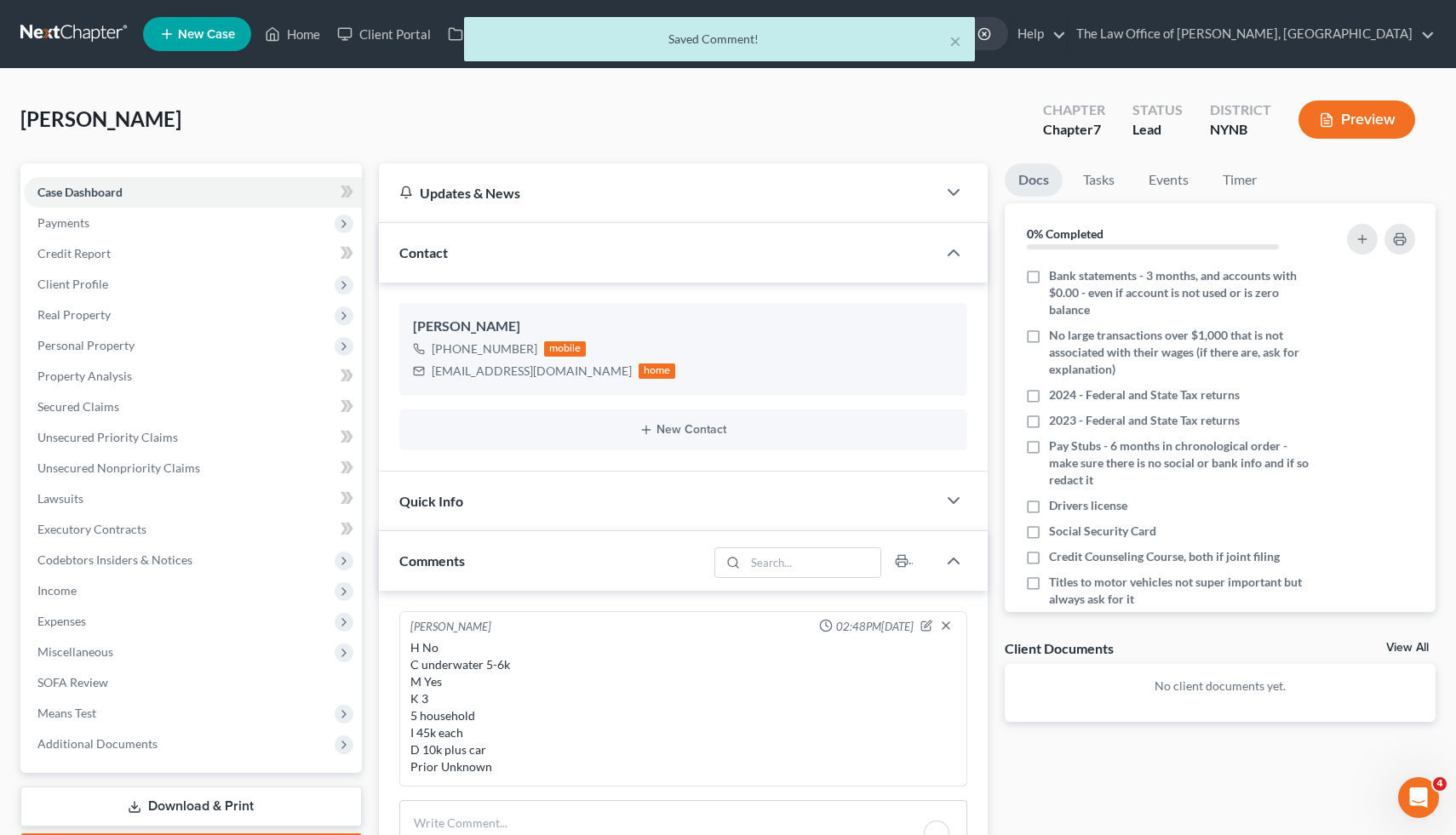
click at [281, 35] on div "× Saved Comment!" at bounding box center [719, 43] width 1456 height 52
